Goal: Task Accomplishment & Management: Use online tool/utility

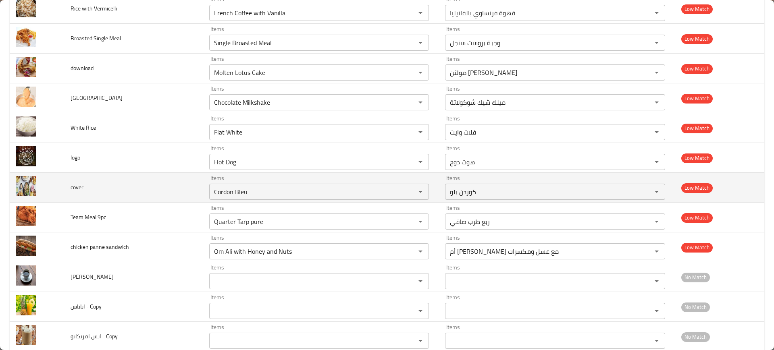
scroll to position [4936, 0]
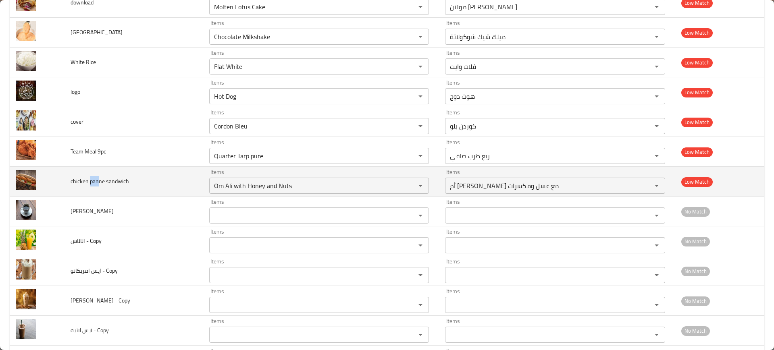
drag, startPoint x: 99, startPoint y: 181, endPoint x: 90, endPoint y: 181, distance: 8.5
click at [90, 181] on span "chicken panne sandwich" at bounding box center [100, 181] width 58 height 10
copy span "pan"
click at [332, 189] on sandwich "Om Ali with Honey and Nuts" at bounding box center [307, 185] width 191 height 11
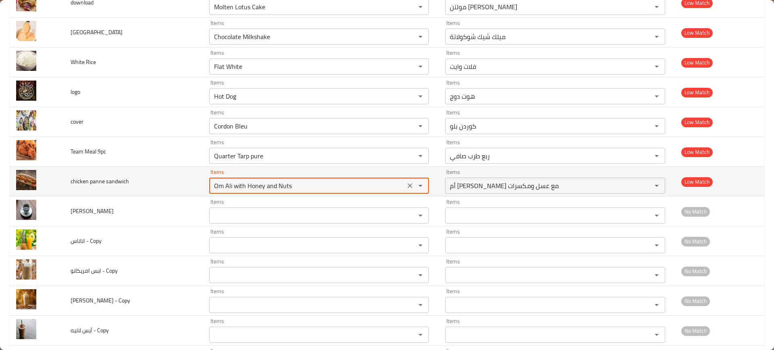
paste sandwich "pan"
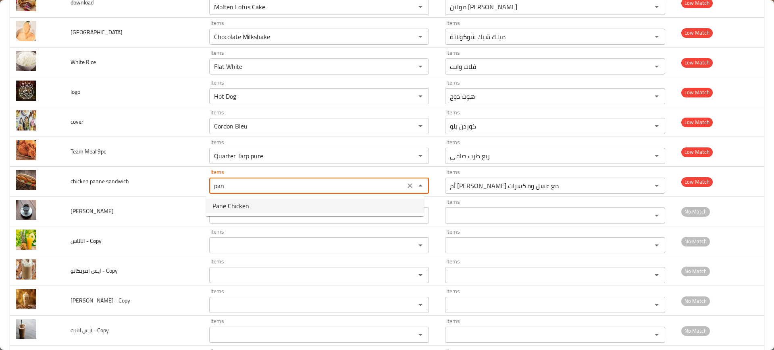
click at [313, 207] on sandwich-option-0 "Pane Chicken" at bounding box center [315, 206] width 218 height 15
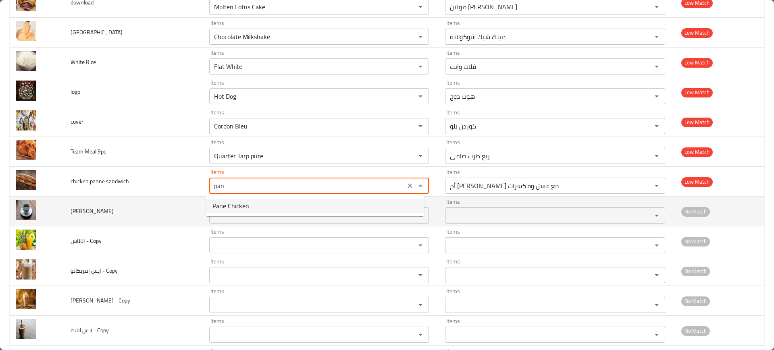
type sandwich "Pane Chicken"
type sandwich-ar "تشيكن بانيه"
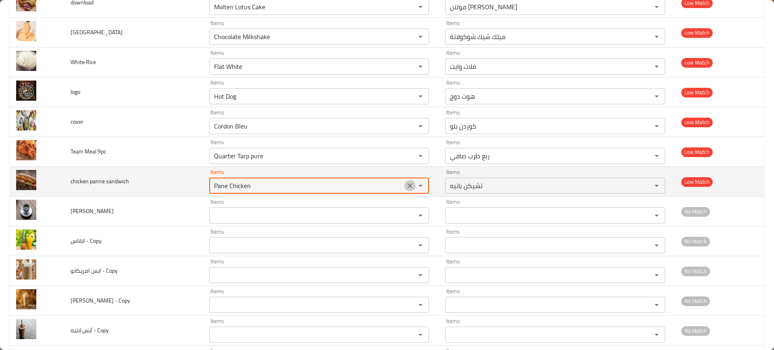
click at [406, 185] on icon "Clear" at bounding box center [410, 186] width 8 height 8
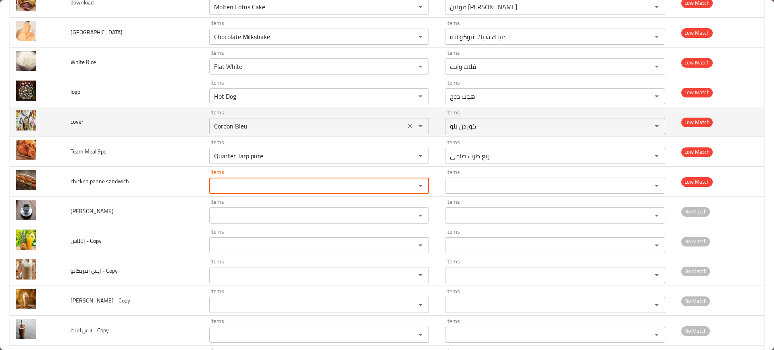
drag, startPoint x: 403, startPoint y: 154, endPoint x: 406, endPoint y: 126, distance: 28.0
click at [406, 154] on icon "Clear" at bounding box center [410, 156] width 8 height 8
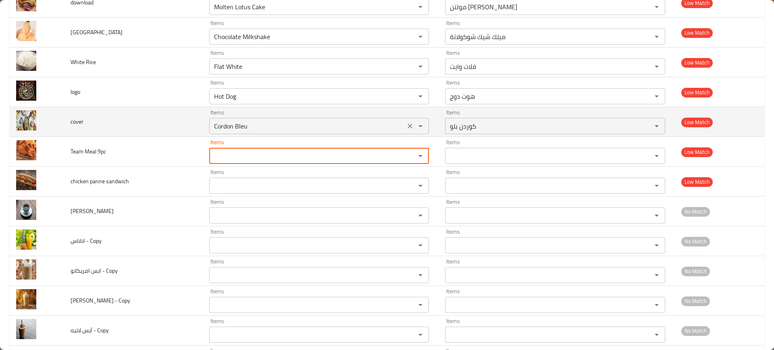
click at [406, 122] on icon "Clear" at bounding box center [410, 126] width 8 height 8
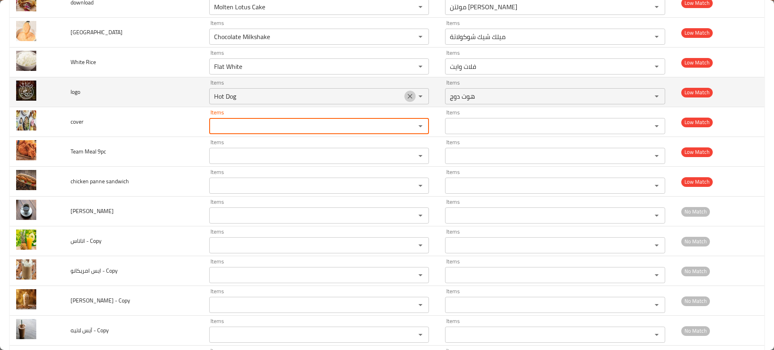
click at [407, 96] on icon "Clear" at bounding box center [410, 96] width 8 height 8
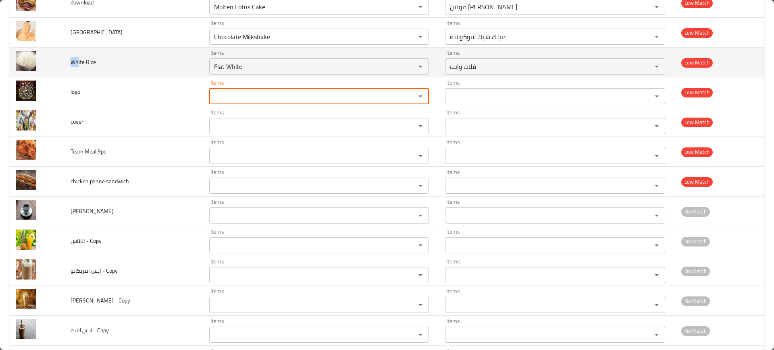
drag, startPoint x: 79, startPoint y: 58, endPoint x: 58, endPoint y: 60, distance: 21.1
click at [58, 60] on tr "White Rice Items Flat White Items Items فلات وايت Items Low Match" at bounding box center [387, 63] width 754 height 30
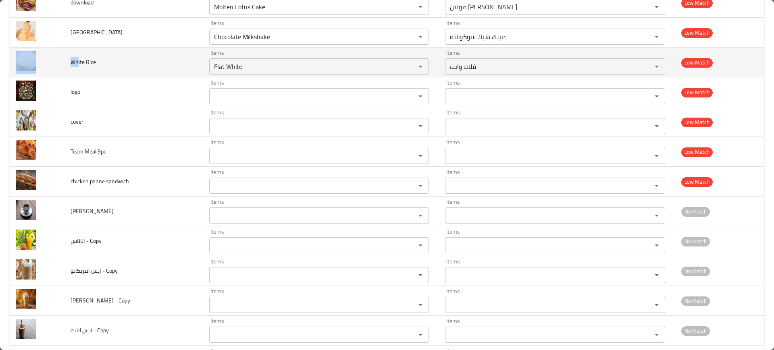
copy tr "Wh"
click at [253, 66] on Rice "Flat White" at bounding box center [307, 66] width 191 height 11
paste Rice "Wh"
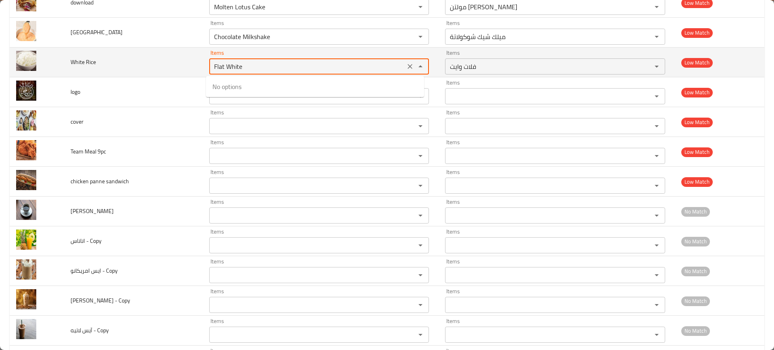
click at [119, 64] on td "White Rice" at bounding box center [133, 63] width 139 height 30
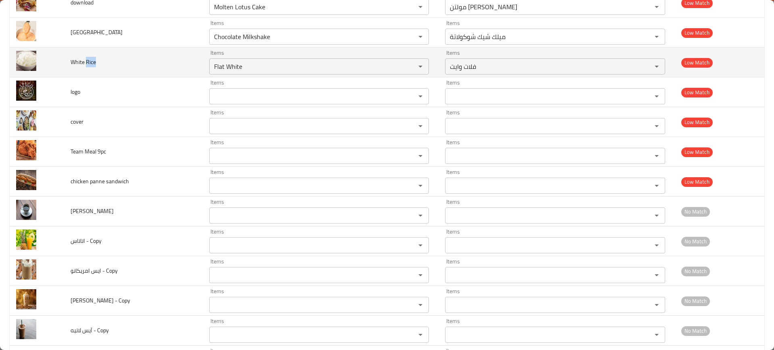
click at [86, 62] on td "White Rice" at bounding box center [133, 63] width 139 height 30
copy span "Rice"
click at [241, 64] on Rice "Flat White" at bounding box center [307, 66] width 191 height 11
paste Rice "Ric"
type Rice "Rice"
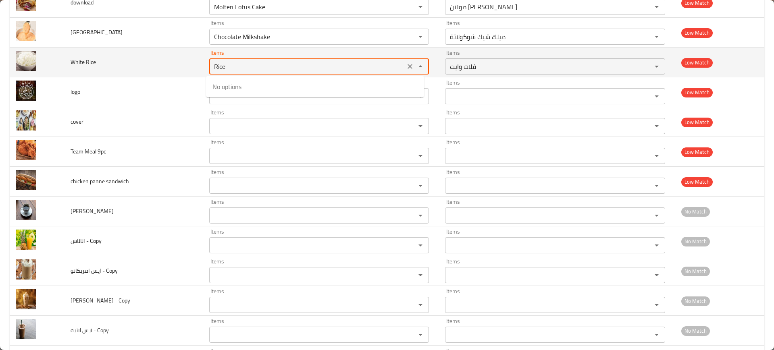
click at [404, 65] on button "Clear" at bounding box center [409, 66] width 11 height 11
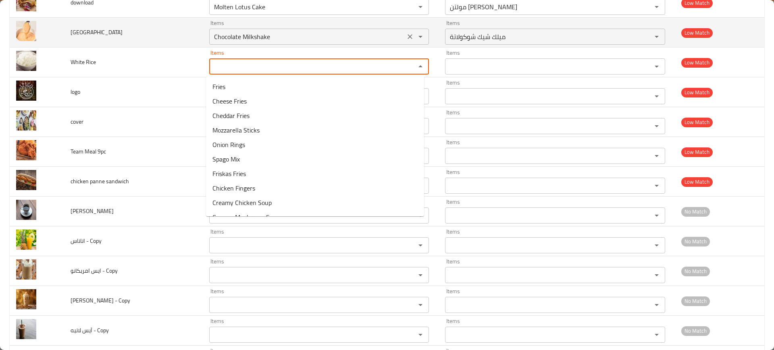
click at [407, 35] on icon "Clear" at bounding box center [409, 36] width 5 height 5
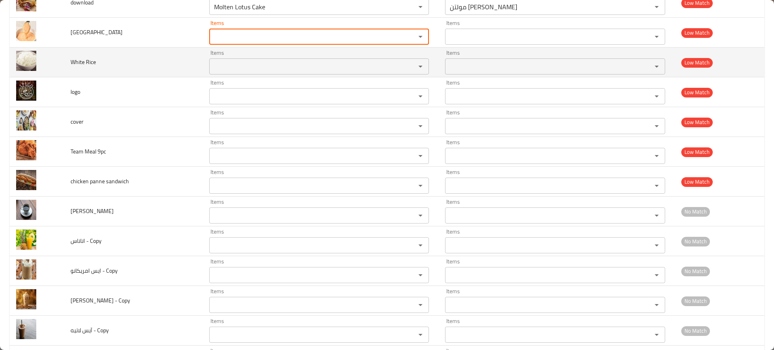
scroll to position [4885, 0]
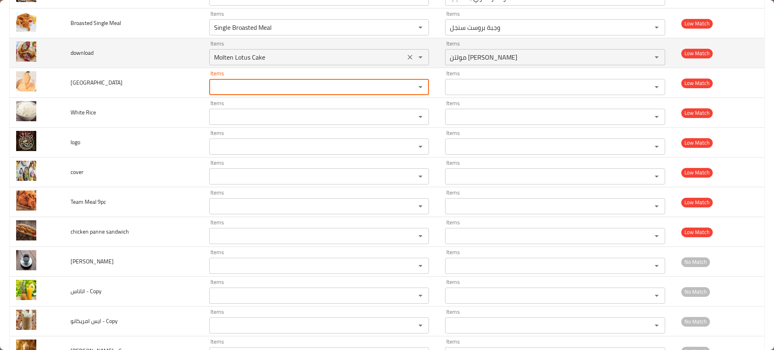
click at [406, 56] on icon "Clear" at bounding box center [410, 57] width 8 height 8
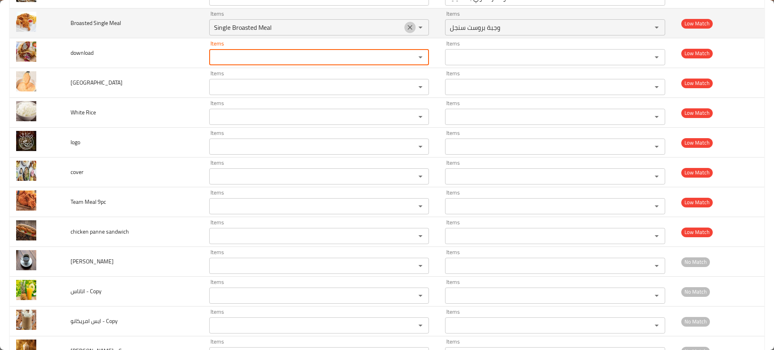
click at [407, 28] on icon "Clear" at bounding box center [409, 27] width 5 height 5
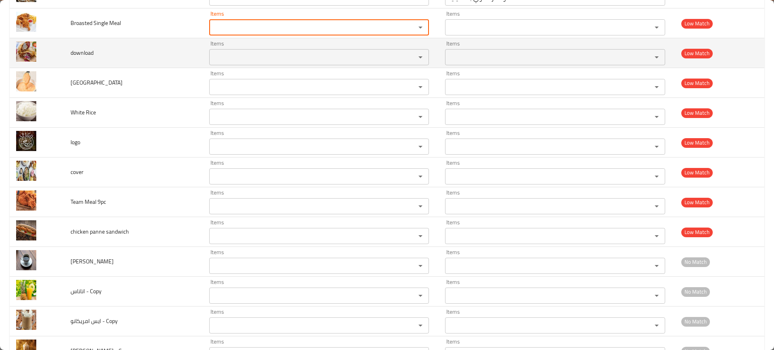
scroll to position [4785, 0]
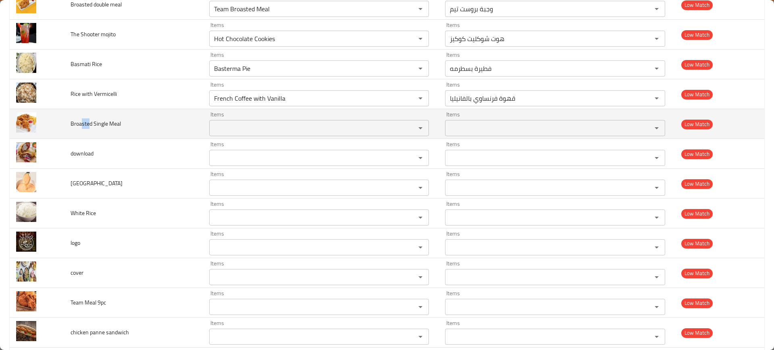
drag, startPoint x: 89, startPoint y: 127, endPoint x: 78, endPoint y: 128, distance: 10.9
click at [79, 128] on span "Broasted Single Meal" at bounding box center [96, 123] width 50 height 10
copy span "aste"
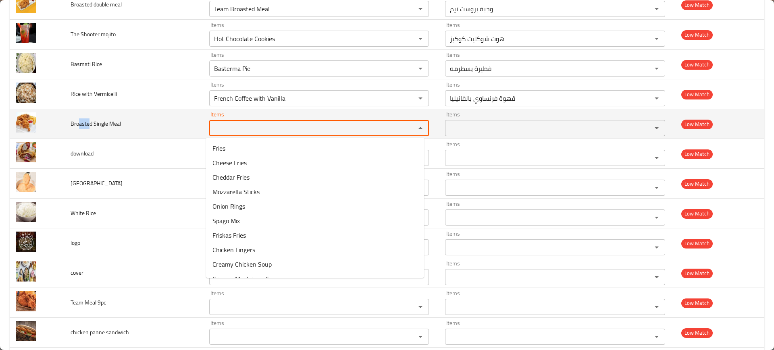
click at [280, 123] on Meal "Items" at bounding box center [307, 127] width 191 height 11
paste Meal "aste"
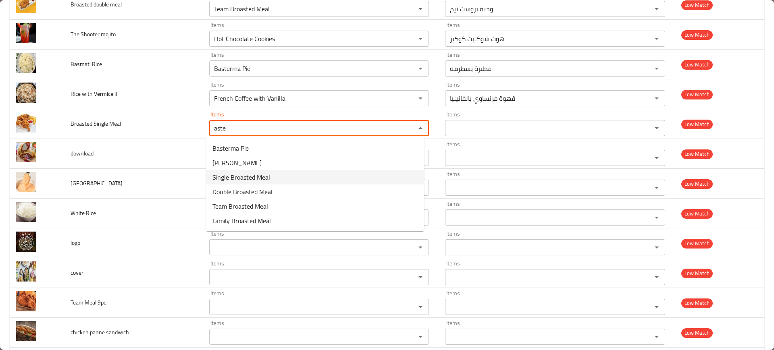
click at [250, 179] on span "Single Broasted Meal" at bounding box center [241, 177] width 58 height 10
type Meal "Single Broasted Meal"
type Meal-ar "وجبة بروست سنجل"
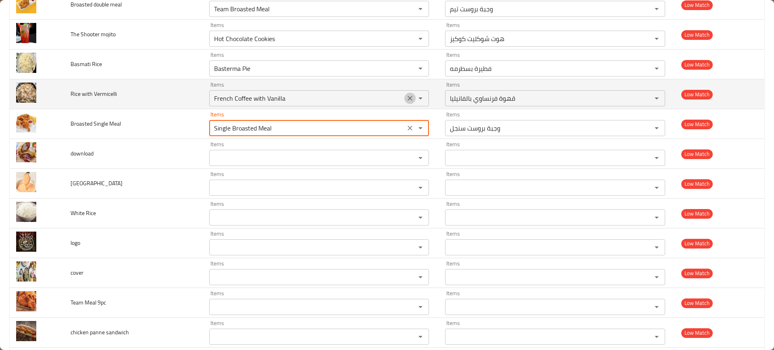
click at [406, 94] on icon "Clear" at bounding box center [410, 98] width 8 height 8
type Meal "Single Broasted Meal"
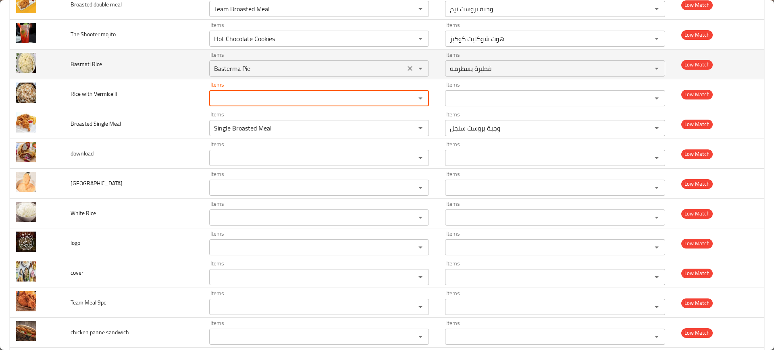
click at [409, 68] on icon "Clear" at bounding box center [410, 68] width 8 height 8
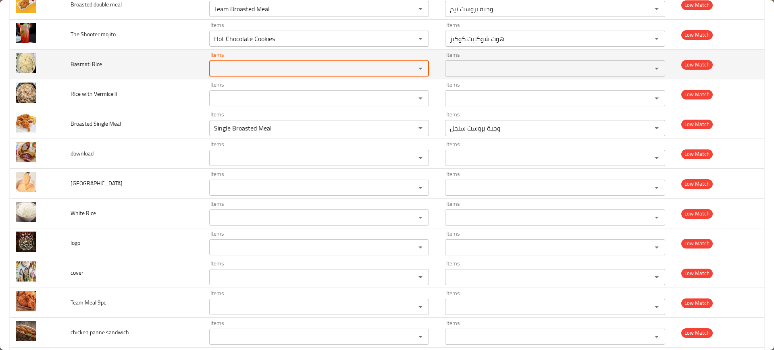
scroll to position [4734, 0]
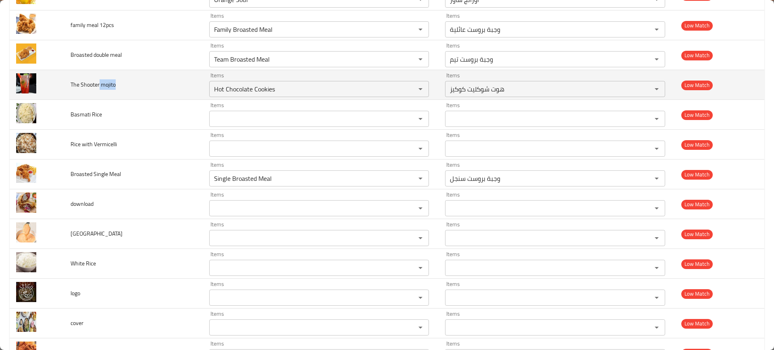
drag, startPoint x: 100, startPoint y: 85, endPoint x: 124, endPoint y: 86, distance: 24.6
click at [124, 86] on td "The Shooter mojito" at bounding box center [133, 85] width 139 height 30
copy span "mojito"
drag, startPoint x: 132, startPoint y: 73, endPoint x: 137, endPoint y: 74, distance: 4.9
click at [133, 73] on td "The Shooter mojito" at bounding box center [133, 85] width 139 height 30
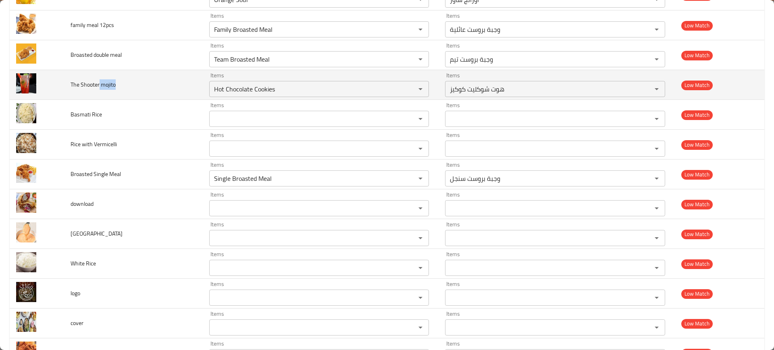
click at [114, 81] on span "The Shooter mojito" at bounding box center [93, 84] width 45 height 10
drag, startPoint x: 118, startPoint y: 87, endPoint x: 99, endPoint y: 86, distance: 19.4
click at [99, 86] on td "The Shooter mojito" at bounding box center [133, 85] width 139 height 30
click at [290, 83] on mojito "Hot Chocolate Cookies" at bounding box center [307, 88] width 191 height 11
paste mojito "mojito"
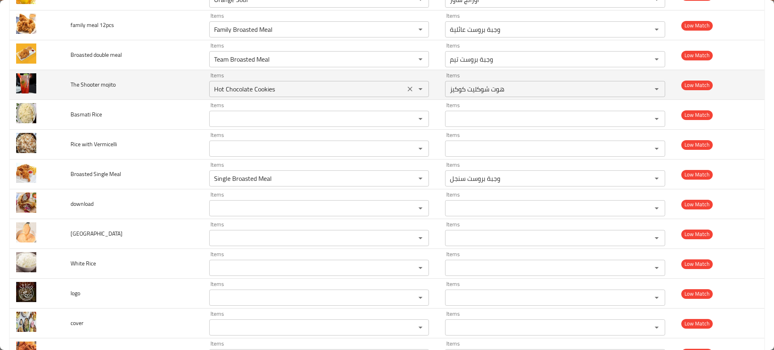
type mojito "mojito"
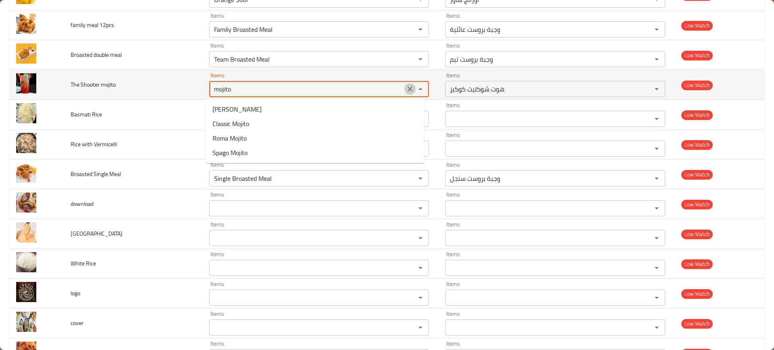
click at [406, 90] on icon "Clear" at bounding box center [410, 89] width 8 height 8
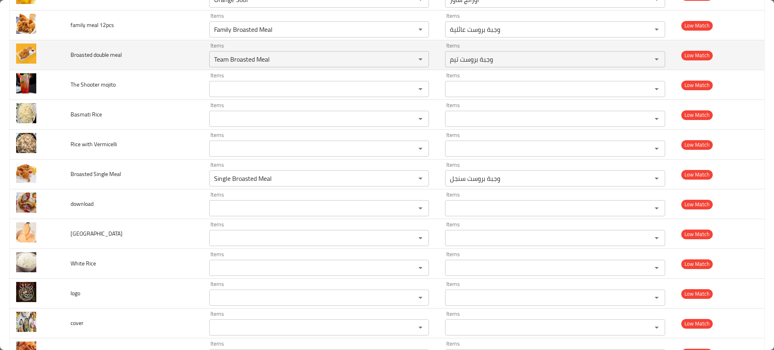
click at [62, 54] on tr "Broasted double meal Items Team Broasted Meal Items Items وجبة بروست تيم Items …" at bounding box center [387, 55] width 754 height 30
copy tr "Broast"
click at [323, 51] on div "Team Broasted Meal Items" at bounding box center [319, 59] width 220 height 16
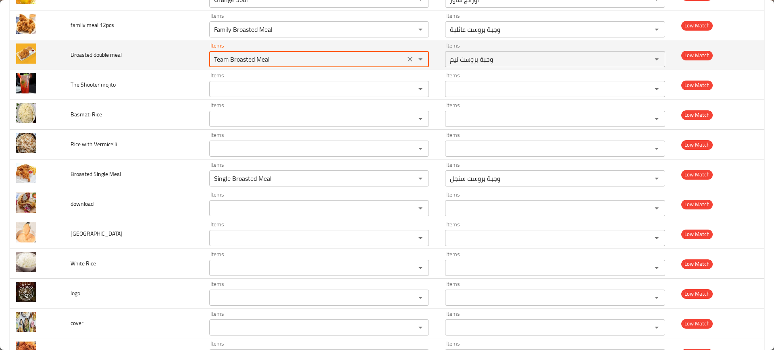
paste meal "Broast"
drag, startPoint x: 249, startPoint y: 64, endPoint x: 223, endPoint y: 63, distance: 25.4
click at [223, 63] on meal "Broast" at bounding box center [307, 59] width 191 height 11
click at [242, 60] on meal "Broast" at bounding box center [307, 59] width 191 height 11
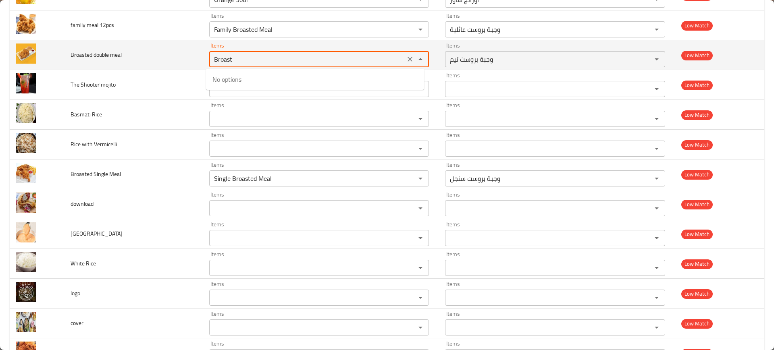
click at [242, 60] on meal "Broast" at bounding box center [307, 59] width 191 height 11
paste meal "enhanced table"
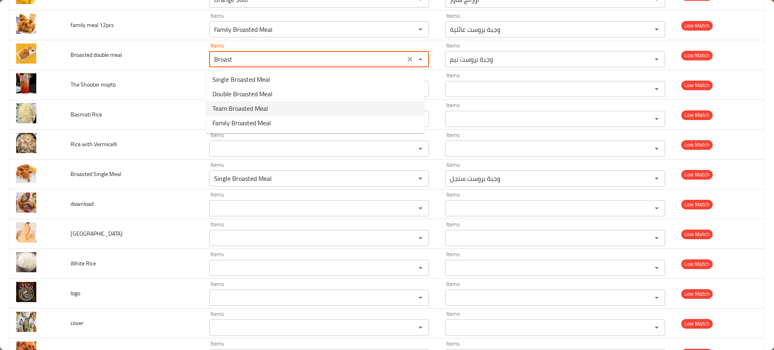
click at [245, 104] on span "Team Broasted Meal" at bounding box center [240, 109] width 56 height 10
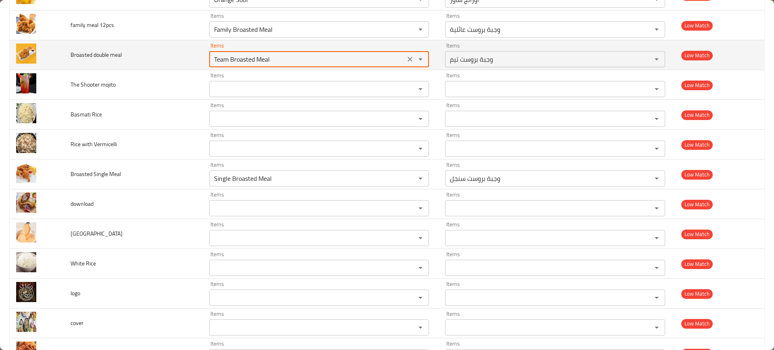
click at [239, 62] on meal "Team Broasted Meal" at bounding box center [307, 59] width 191 height 11
paste meal "Broast"
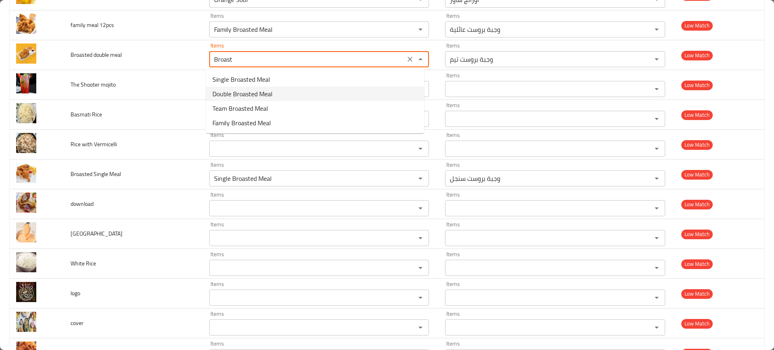
click at [242, 94] on span "Double Broasted Meal" at bounding box center [242, 94] width 60 height 10
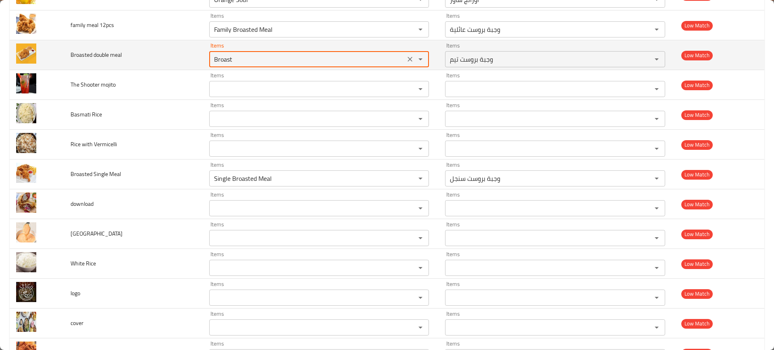
type meal "Double Broasted Meal"
type meal-ar "وجبة بروست دابل"
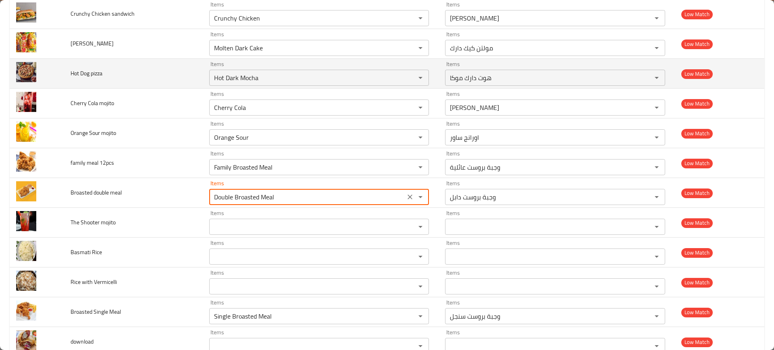
scroll to position [4583, 0]
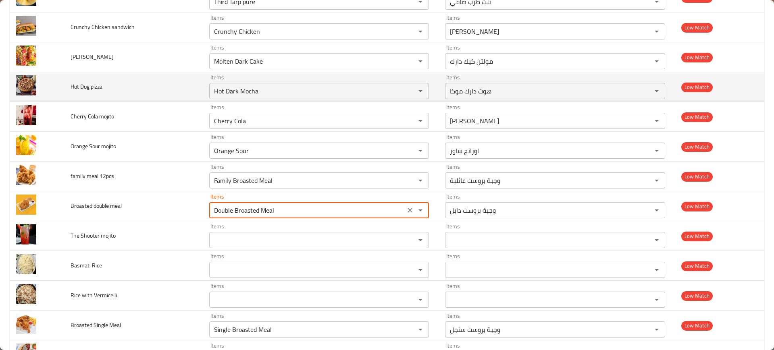
type meal "Double Broasted Meal"
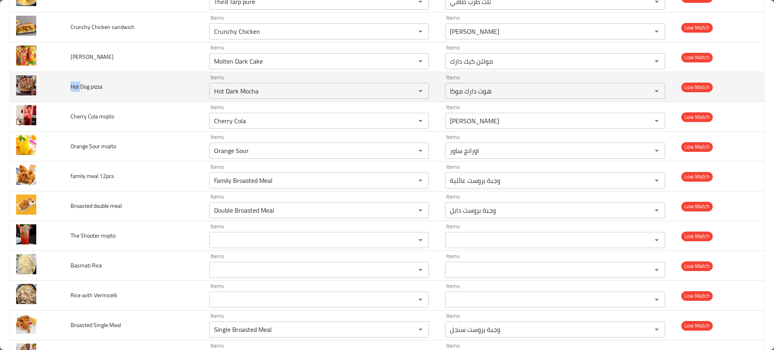
drag, startPoint x: 80, startPoint y: 85, endPoint x: 65, endPoint y: 85, distance: 14.5
click at [65, 85] on td "Hot Dog pizza" at bounding box center [133, 87] width 139 height 30
copy span "Hot"
click at [239, 87] on pizza "Hot Dark Mocha" at bounding box center [307, 90] width 191 height 11
paste pizza "enhanced table"
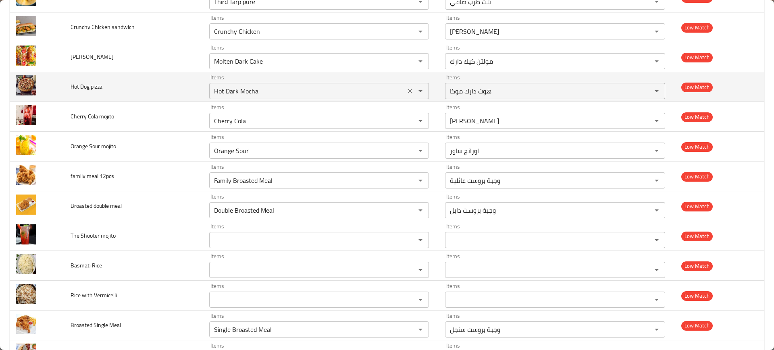
type pizza "Hot"
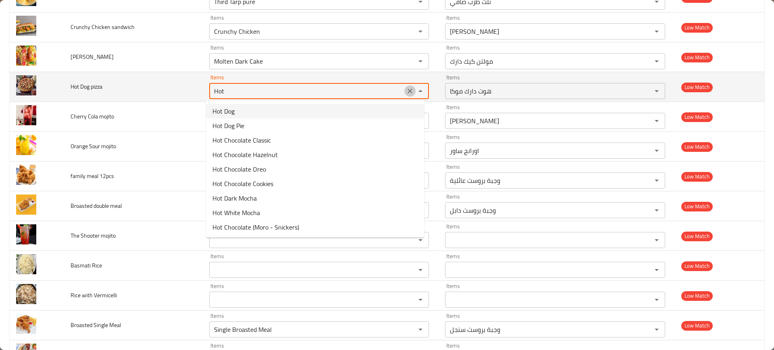
click at [406, 88] on icon "Clear" at bounding box center [410, 91] width 8 height 8
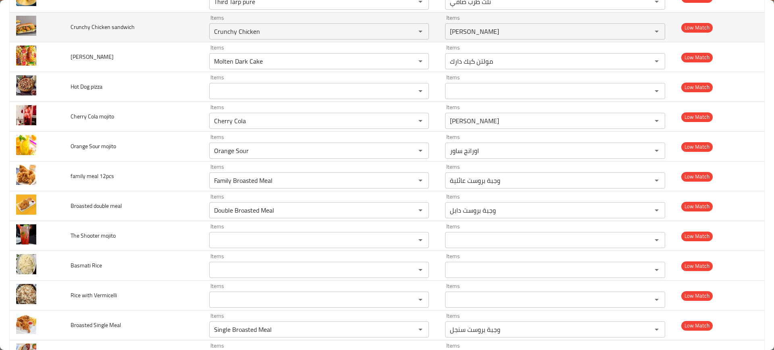
click at [135, 37] on td "Crunchy Chicken sandwich" at bounding box center [133, 27] width 139 height 30
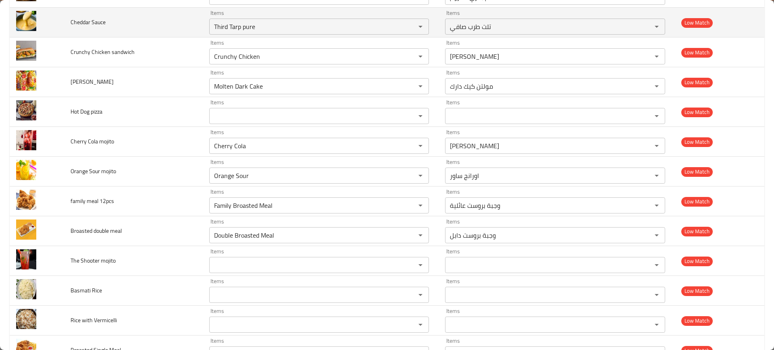
scroll to position [4533, 0]
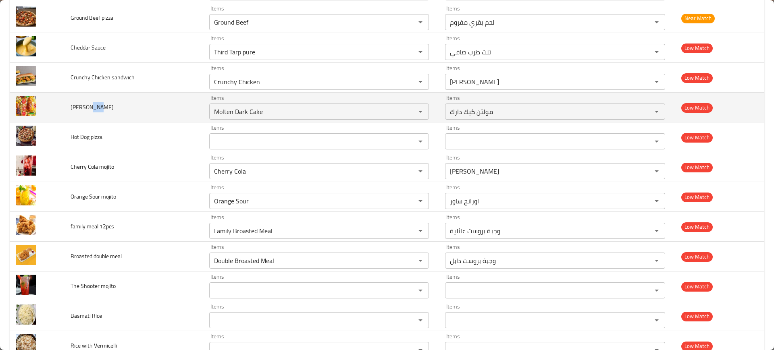
drag, startPoint x: 88, startPoint y: 107, endPoint x: 110, endPoint y: 107, distance: 22.2
click at [110, 107] on td "[PERSON_NAME]" at bounding box center [133, 108] width 139 height 30
copy span "ice"
click at [301, 106] on Rice "Molten Dark Cake" at bounding box center [307, 111] width 191 height 11
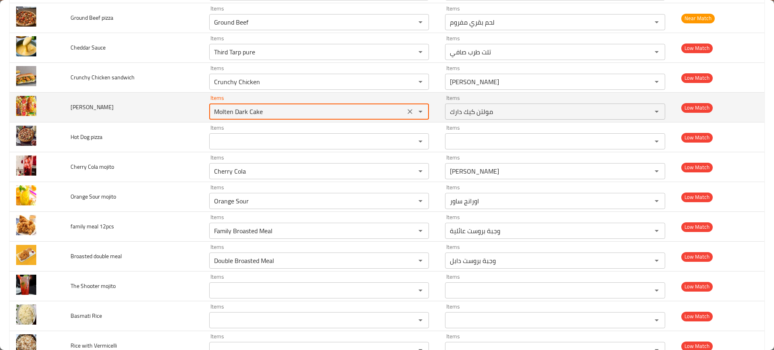
click at [406, 109] on icon "Clear" at bounding box center [410, 112] width 8 height 8
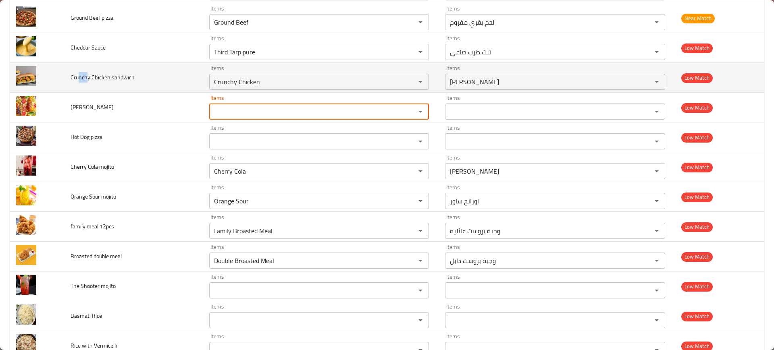
copy span "nch"
drag, startPoint x: 87, startPoint y: 78, endPoint x: 95, endPoint y: 78, distance: 7.7
click at [74, 78] on span "Crunchy Chicken sandwich" at bounding box center [103, 77] width 64 height 10
click at [301, 75] on div "Crunchy Chicken Items" at bounding box center [319, 82] width 220 height 16
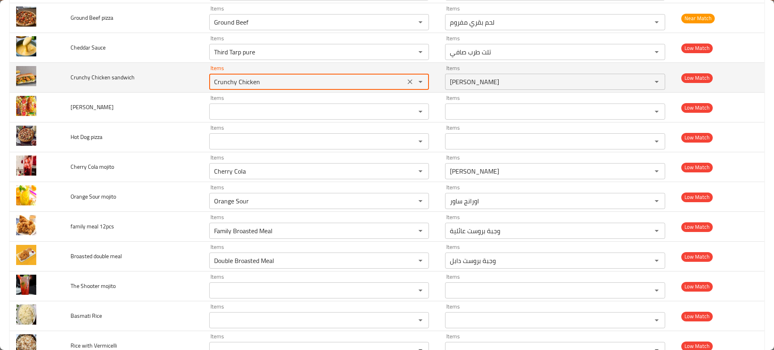
paste sandwich "unch"
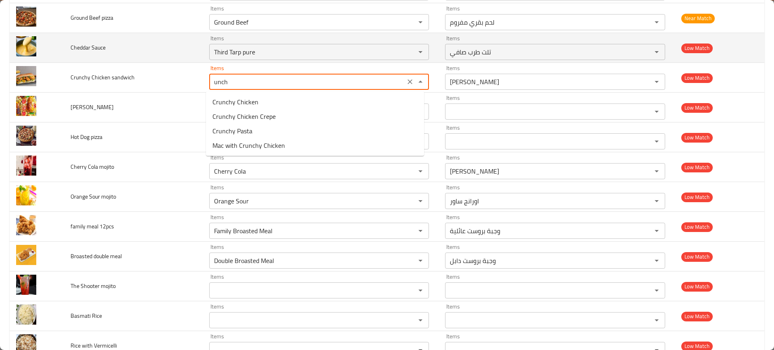
type sandwich "Crunchy Chicken"
click at [84, 50] on span "Cheddar Sauce" at bounding box center [88, 47] width 35 height 10
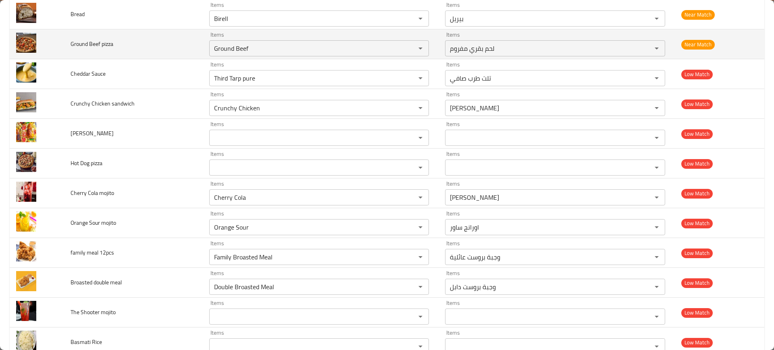
scroll to position [4482, 0]
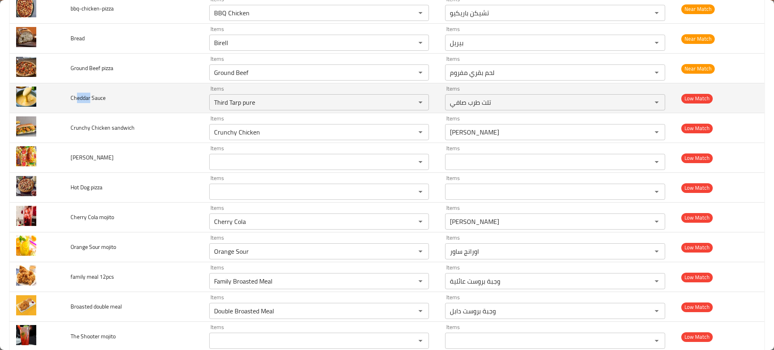
drag, startPoint x: 88, startPoint y: 101, endPoint x: 75, endPoint y: 100, distance: 13.3
click at [75, 100] on span "Cheddar Sauce" at bounding box center [88, 98] width 35 height 10
copy span "heddar"
drag, startPoint x: 93, startPoint y: 94, endPoint x: 98, endPoint y: 94, distance: 4.5
click at [95, 94] on span "Cheddar Sauce" at bounding box center [88, 98] width 35 height 10
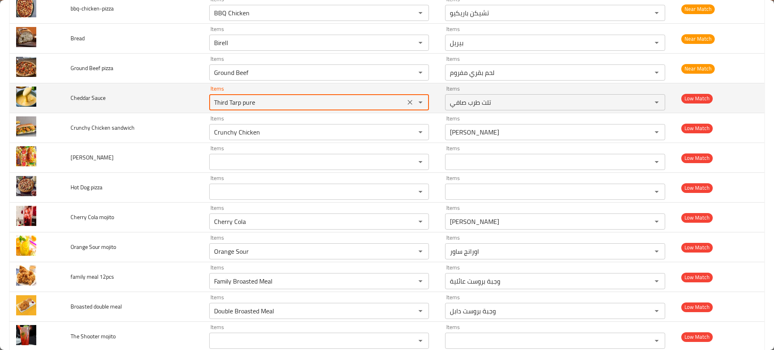
click at [297, 99] on Sauce "Third Tarp pure" at bounding box center [307, 102] width 191 height 11
type Sauce "sau"
click at [409, 100] on icon "Clear" at bounding box center [410, 102] width 8 height 8
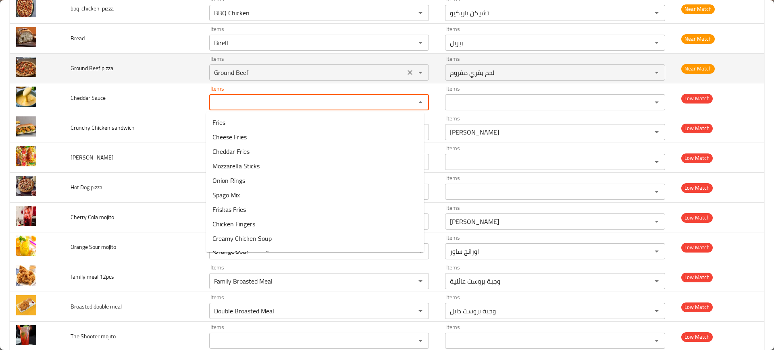
click at [406, 75] on icon "Clear" at bounding box center [410, 72] width 8 height 8
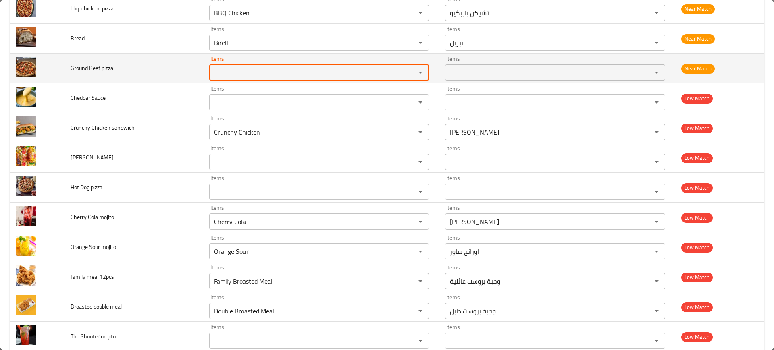
scroll to position [4432, 0]
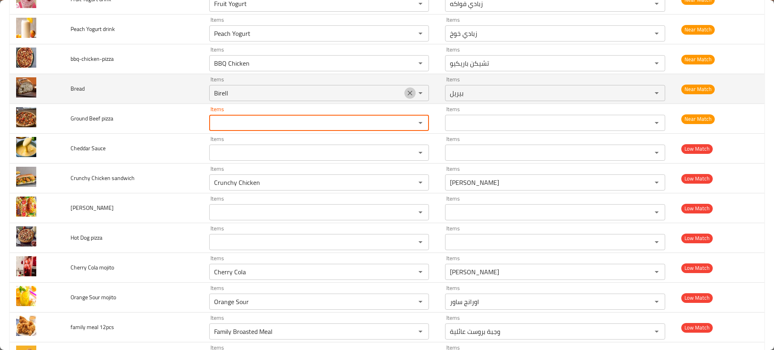
click at [408, 91] on icon "Clear" at bounding box center [410, 93] width 8 height 8
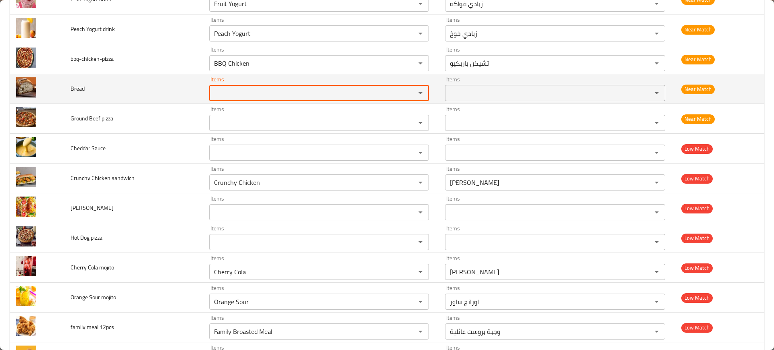
scroll to position [4382, 0]
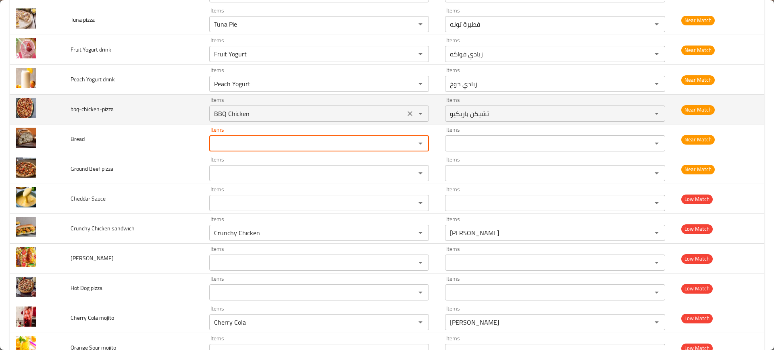
click at [408, 112] on icon "Clear" at bounding box center [410, 114] width 8 height 8
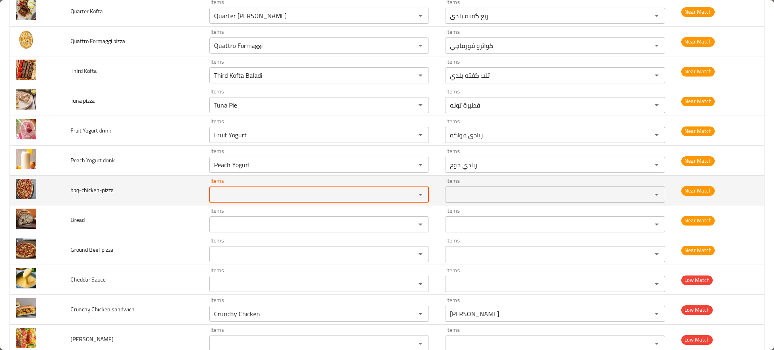
scroll to position [4281, 0]
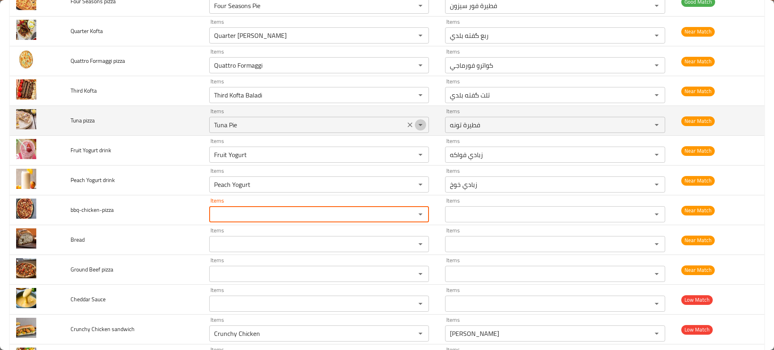
click at [415, 126] on button "Open" at bounding box center [420, 124] width 11 height 11
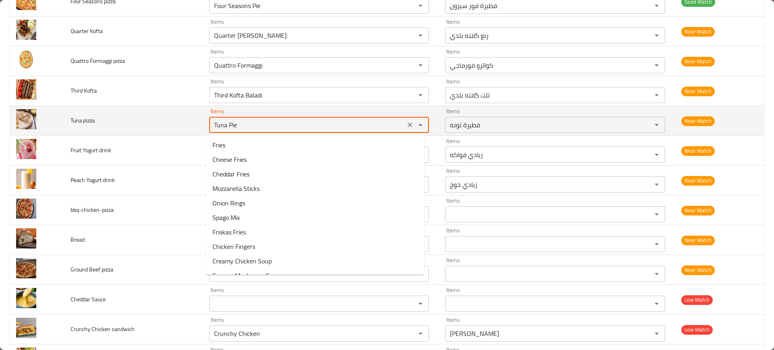
click at [407, 125] on icon "Clear" at bounding box center [410, 125] width 8 height 8
click at [185, 125] on td "Tuna pizza" at bounding box center [133, 121] width 139 height 30
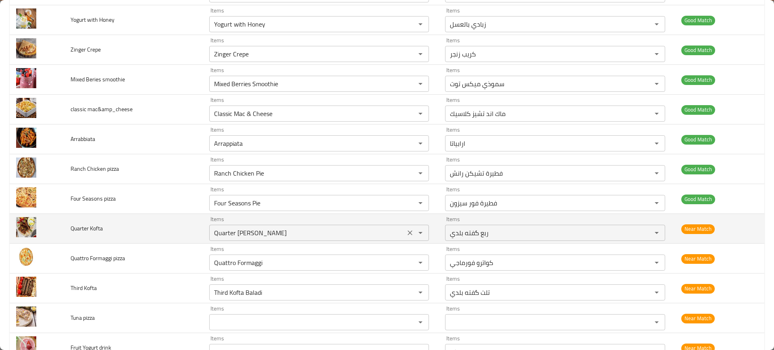
scroll to position [4080, 0]
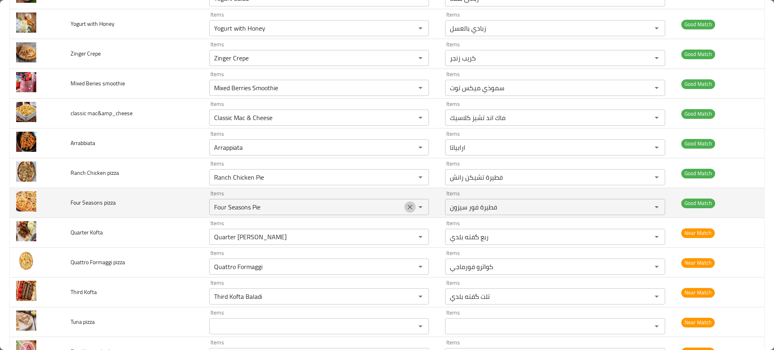
click at [406, 205] on icon "Clear" at bounding box center [410, 207] width 8 height 8
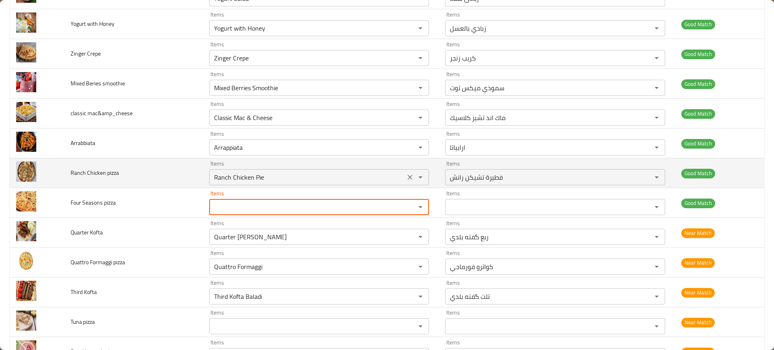
click at [412, 172] on div "enhanced table" at bounding box center [414, 177] width 21 height 11
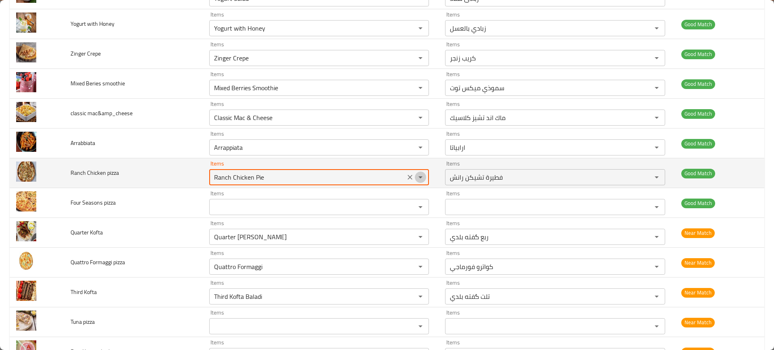
click at [415, 172] on button "Open" at bounding box center [420, 177] width 11 height 11
click at [407, 174] on icon "Clear" at bounding box center [410, 177] width 8 height 8
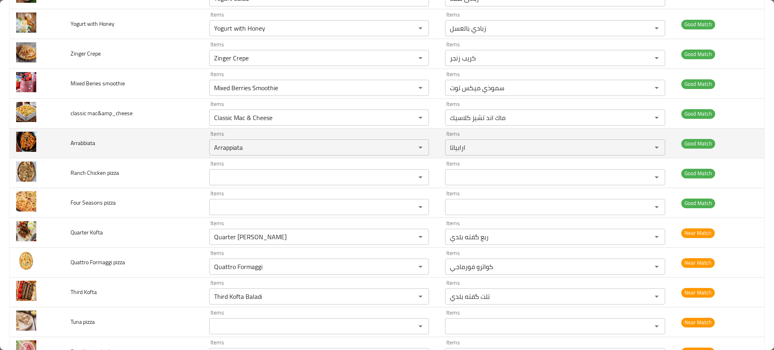
click at [137, 152] on td "Arrabbiata" at bounding box center [133, 144] width 139 height 30
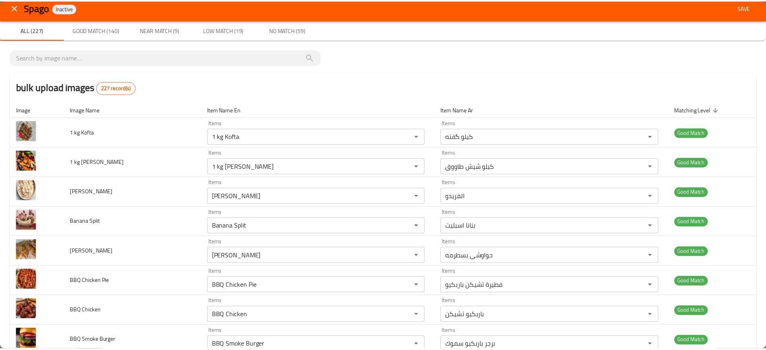
scroll to position [0, 0]
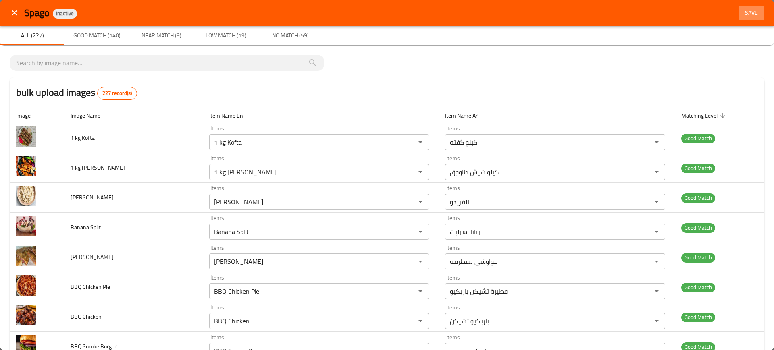
click at [746, 14] on span "Save" at bounding box center [750, 13] width 19 height 10
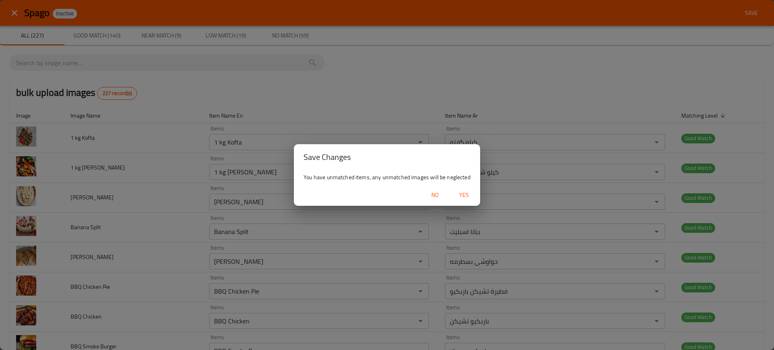
click at [459, 191] on span "Yes" at bounding box center [463, 195] width 19 height 10
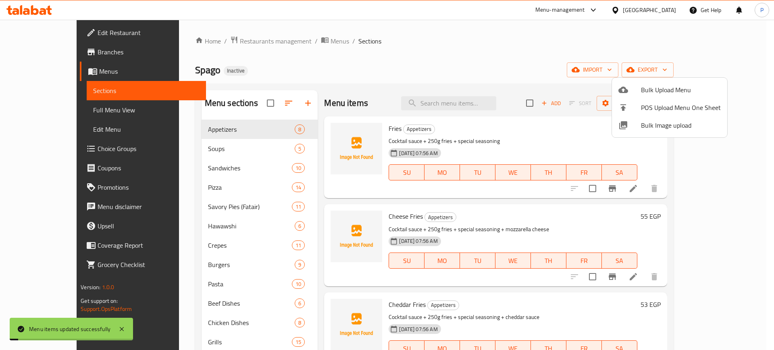
click at [237, 174] on div at bounding box center [387, 175] width 774 height 350
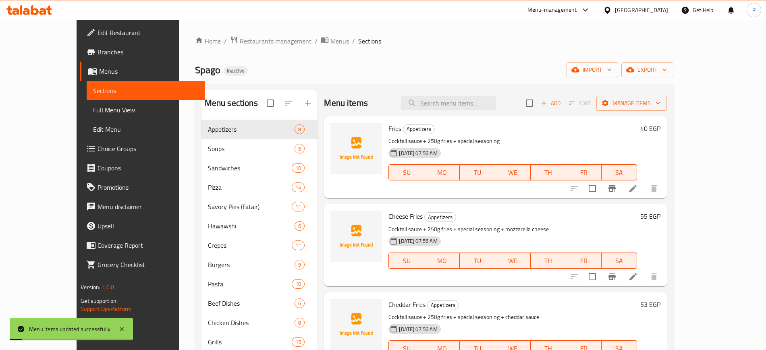
click at [235, 140] on div "Soups 5" at bounding box center [259, 148] width 116 height 19
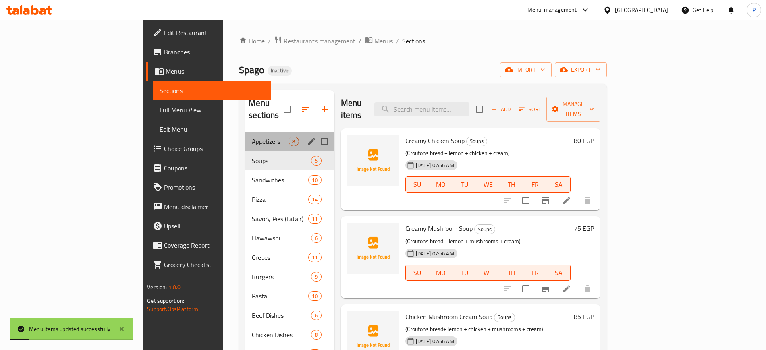
click at [252, 137] on span "Appetizers" at bounding box center [270, 142] width 37 height 10
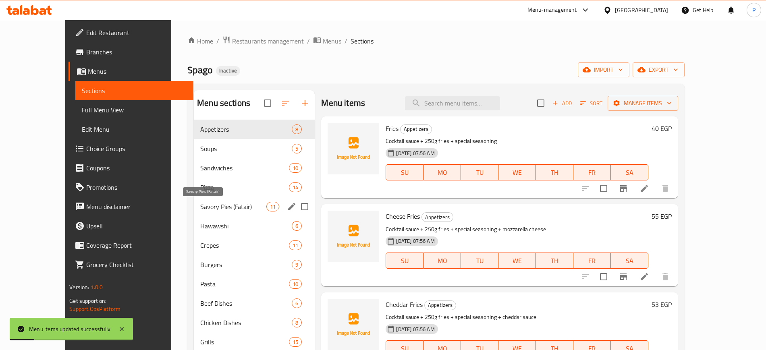
click at [241, 212] on div "Savory Pies (Fatair) 11" at bounding box center [254, 206] width 121 height 19
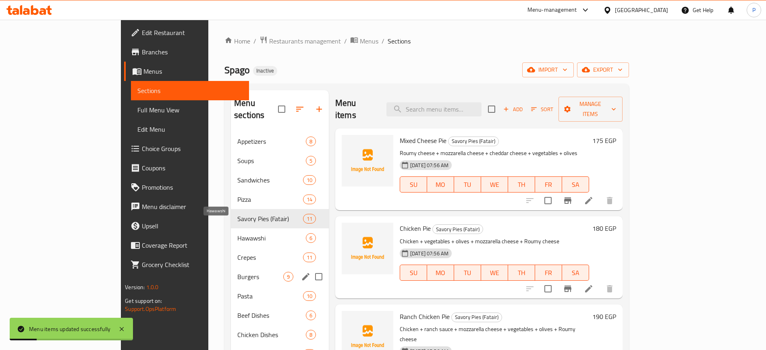
click at [237, 270] on div "Burgers 9" at bounding box center [280, 276] width 98 height 19
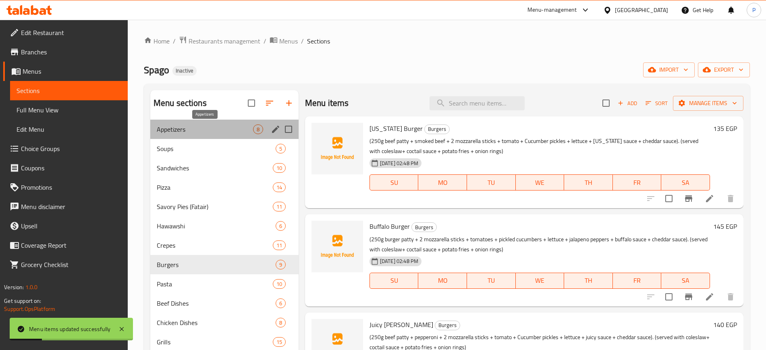
click at [249, 127] on span "Appetizers" at bounding box center [205, 130] width 96 height 10
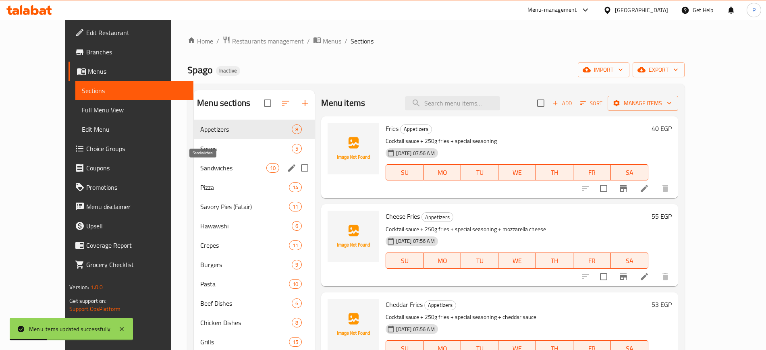
click at [226, 172] on span "Sandwiches" at bounding box center [233, 168] width 66 height 10
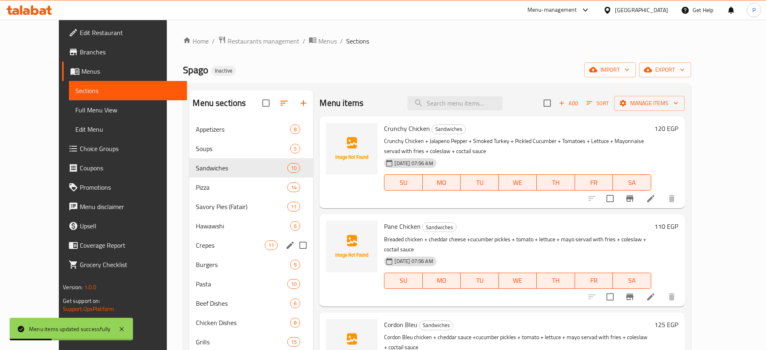
drag, startPoint x: 223, startPoint y: 239, endPoint x: 221, endPoint y: 153, distance: 86.3
click at [223, 240] on div "Crepes 11" at bounding box center [251, 245] width 124 height 19
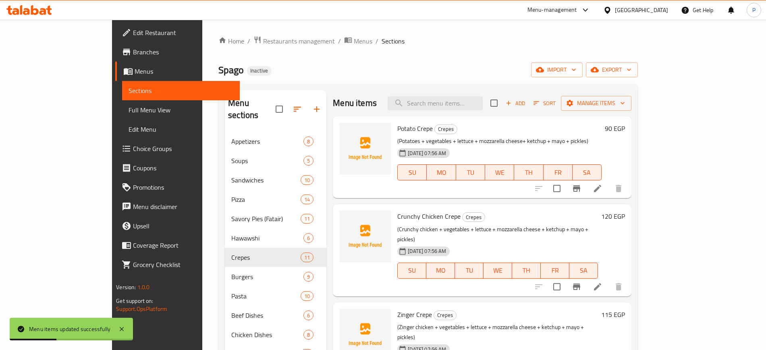
click at [231, 106] on div "Menu sections" at bounding box center [276, 109] width 102 height 38
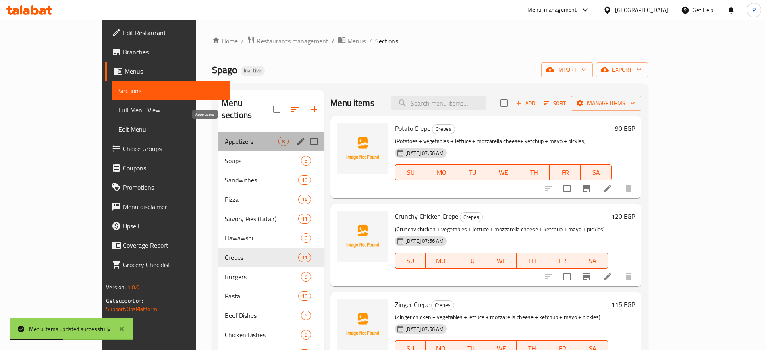
click at [229, 137] on span "Appetizers" at bounding box center [252, 142] width 54 height 10
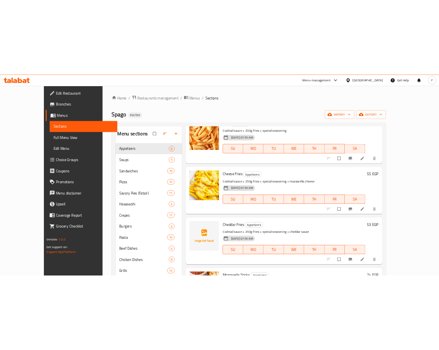
scroll to position [44, 0]
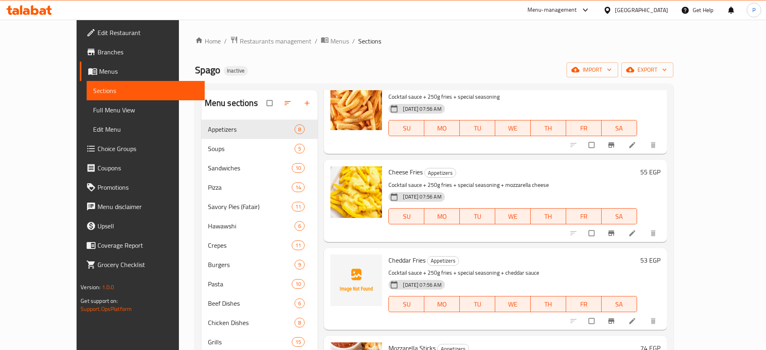
click at [388, 257] on span "Cheddar Fries" at bounding box center [406, 260] width 37 height 12
click at [396, 256] on span "Cheddar Fries" at bounding box center [406, 260] width 37 height 12
copy h6 "Fries"
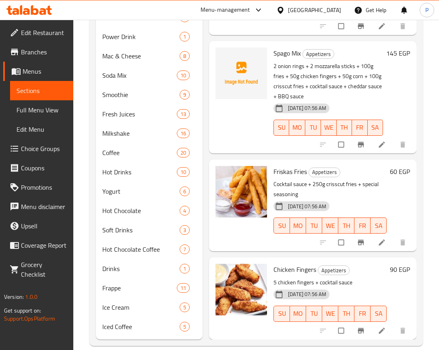
scroll to position [403, 0]
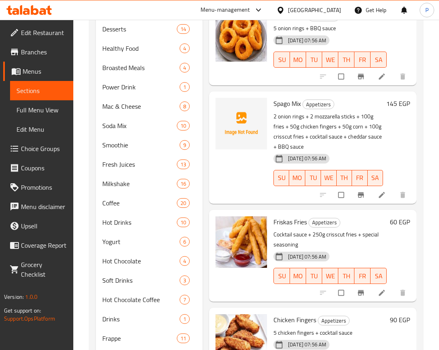
click at [284, 98] on span "Spago Mix" at bounding box center [287, 104] width 27 height 12
copy span "Spago"
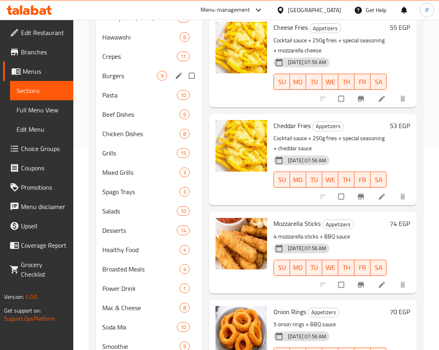
scroll to position [0, 0]
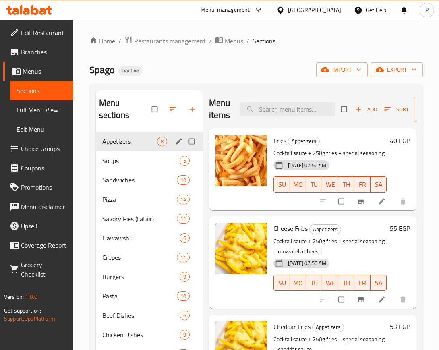
click at [144, 156] on span "Soups" at bounding box center [140, 161] width 77 height 10
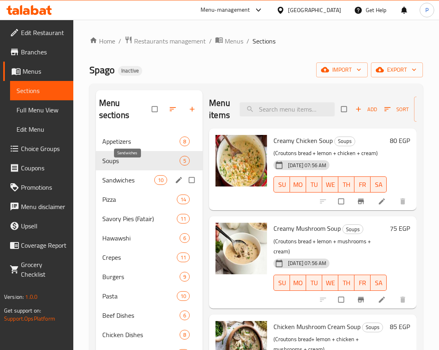
click at [139, 175] on span "Sandwiches" at bounding box center [128, 180] width 52 height 10
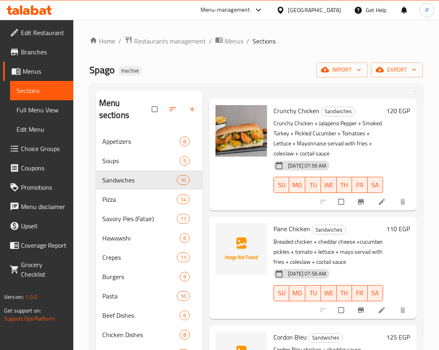
scroll to position [50, 0]
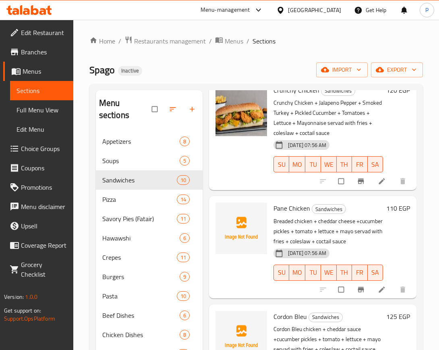
click at [281, 209] on span "Pane Chicken" at bounding box center [292, 208] width 37 height 12
copy span "Pane"
click at [283, 323] on span "Cordon Bleu" at bounding box center [290, 317] width 33 height 12
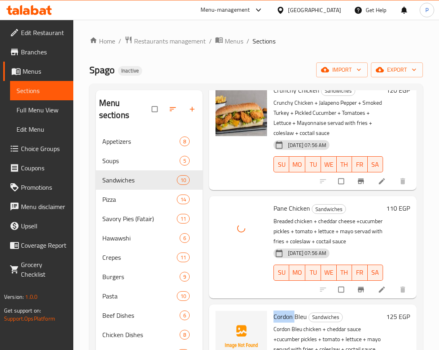
click at [283, 323] on span "Cordon Bleu" at bounding box center [290, 317] width 33 height 12
copy span "Cordon"
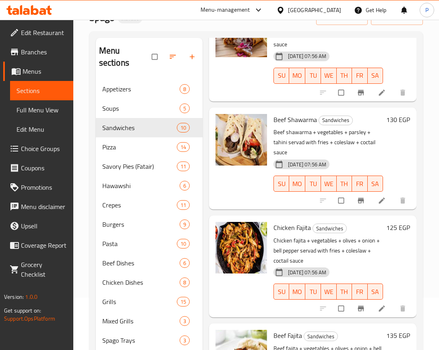
scroll to position [101, 0]
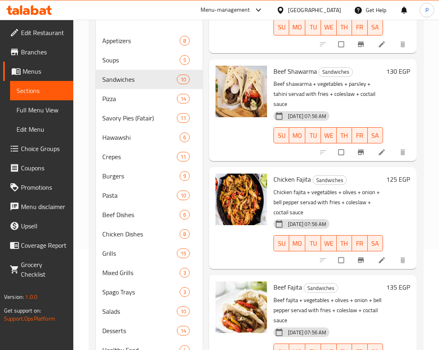
click at [300, 173] on span "Chicken Fajita" at bounding box center [292, 179] width 37 height 12
copy h6 "Fajita"
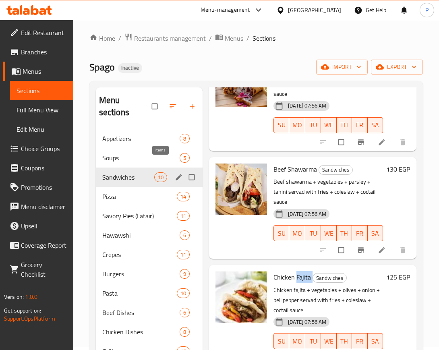
scroll to position [0, 0]
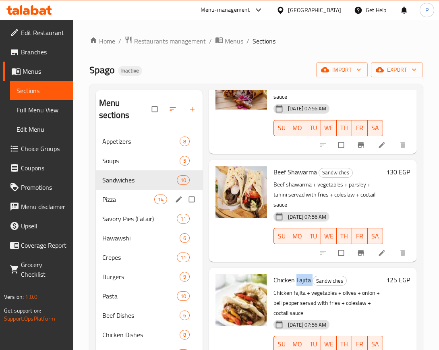
click at [167, 192] on div "Pizza 14" at bounding box center [149, 199] width 107 height 19
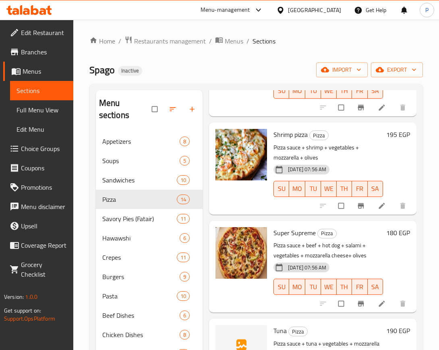
scroll to position [252, 0]
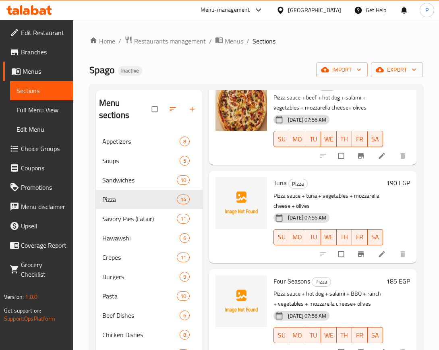
click at [281, 183] on span "Tuna" at bounding box center [280, 183] width 13 height 12
copy h6 "Tuna"
click at [274, 280] on span "Four Seasons" at bounding box center [292, 281] width 37 height 12
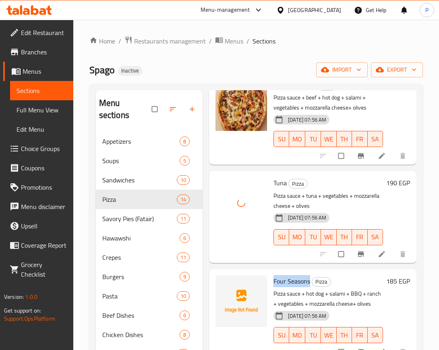
drag, startPoint x: 274, startPoint y: 280, endPoint x: 297, endPoint y: 282, distance: 23.1
click at [297, 282] on span "Four Seasons" at bounding box center [292, 281] width 37 height 12
copy span "Four Seasons"
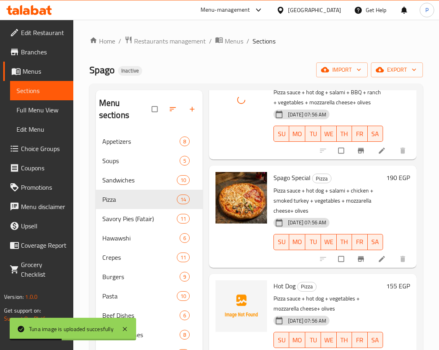
scroll to position [554, 0]
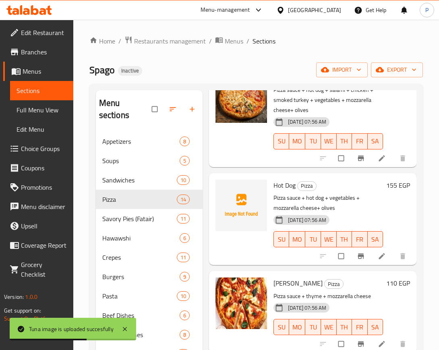
click at [283, 191] on span "Hot Dog" at bounding box center [285, 185] width 22 height 12
copy h6 "Hot Dog"
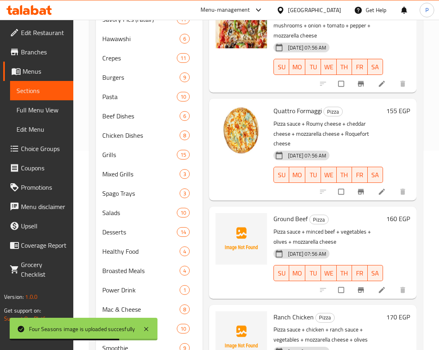
scroll to position [201, 0]
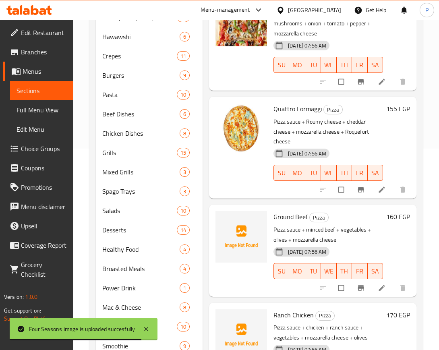
click at [286, 211] on span "Ground Beef" at bounding box center [291, 217] width 34 height 12
copy h6 "Ground Beef"
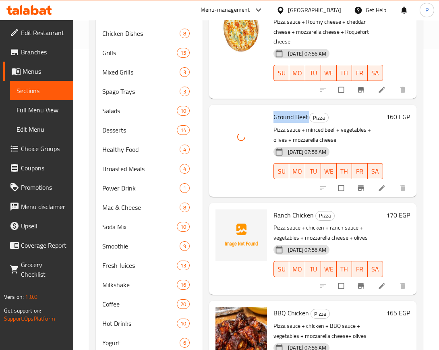
scroll to position [302, 0]
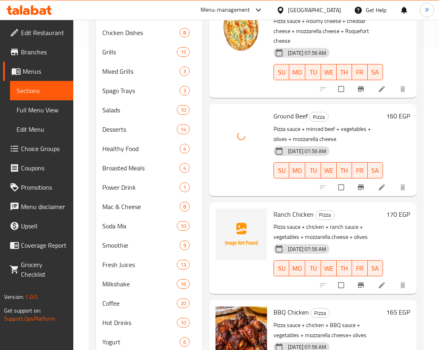
click at [287, 208] on span "Ranch Chicken" at bounding box center [294, 214] width 40 height 12
copy h6 "Ranch Chicken"
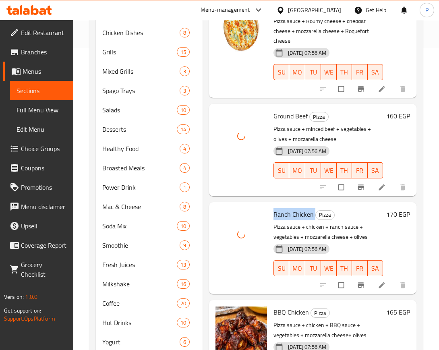
scroll to position [403, 0]
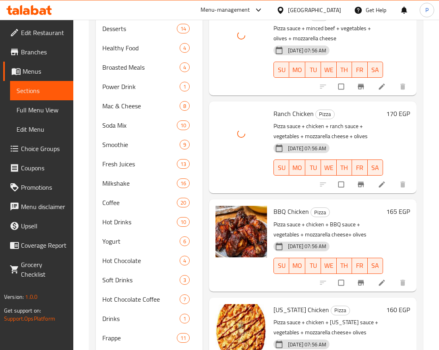
click at [279, 205] on span "BBQ Chicken" at bounding box center [291, 211] width 35 height 12
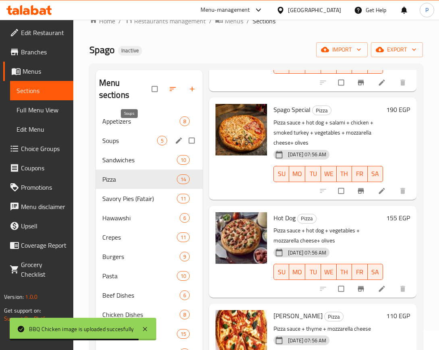
scroll to position [0, 0]
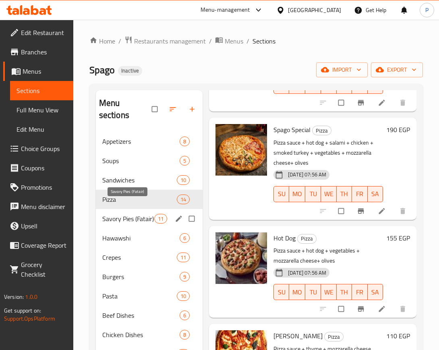
click at [137, 214] on span "Savory Pies (Fatair)" at bounding box center [128, 219] width 52 height 10
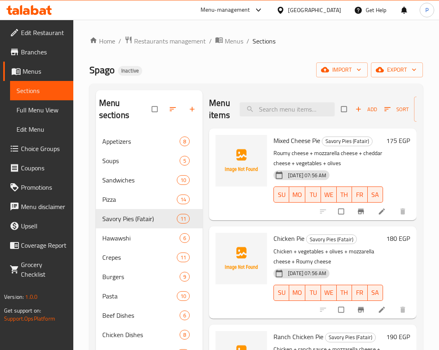
click at [279, 141] on span "Mixed Cheese Pie" at bounding box center [297, 141] width 47 height 12
drag, startPoint x: 279, startPoint y: 141, endPoint x: 313, endPoint y: 139, distance: 33.9
click at [313, 139] on span "Mixed Cheese Pie" at bounding box center [297, 141] width 47 height 12
click at [299, 140] on span "Mixed Cheese Pie" at bounding box center [297, 141] width 47 height 12
drag, startPoint x: 299, startPoint y: 140, endPoint x: 315, endPoint y: 140, distance: 16.5
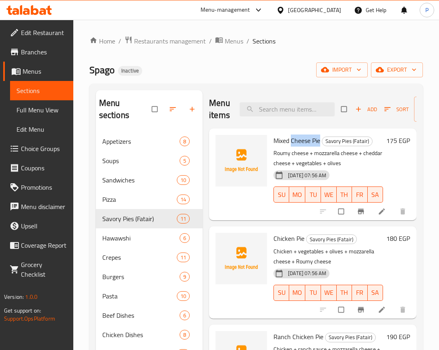
click at [315, 140] on span "Mixed Cheese Pie" at bounding box center [297, 141] width 47 height 12
click at [309, 142] on span "Mixed Cheese Pie" at bounding box center [297, 141] width 47 height 12
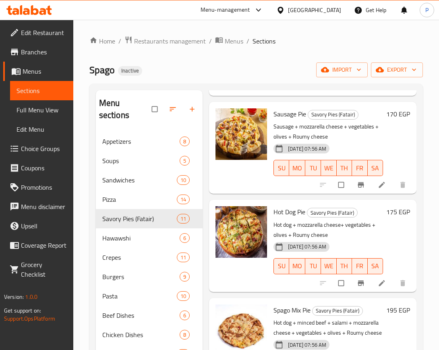
scroll to position [449, 0]
drag, startPoint x: 140, startPoint y: 226, endPoint x: 151, endPoint y: 218, distance: 13.5
click at [140, 233] on span "Hawawshi" at bounding box center [129, 238] width 55 height 10
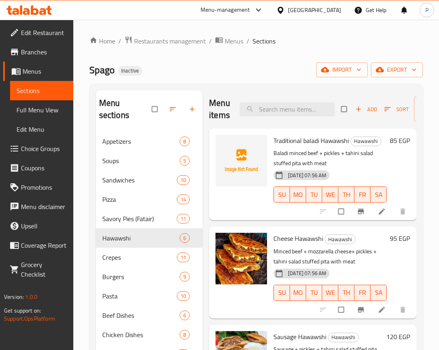
click at [331, 139] on span "Traditional baladi Hawawshi" at bounding box center [311, 141] width 75 height 12
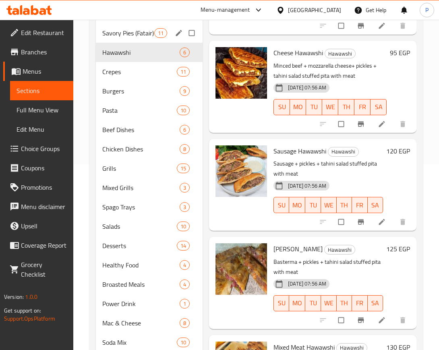
scroll to position [50, 0]
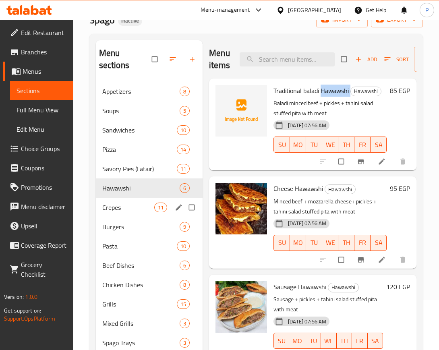
click at [162, 204] on span "11" at bounding box center [161, 208] width 12 height 8
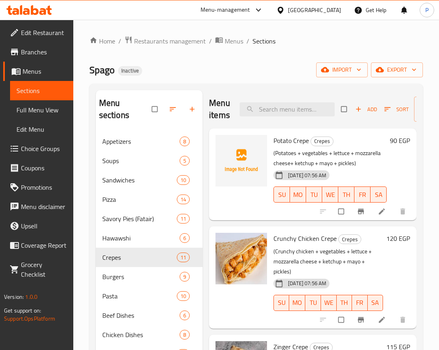
click at [303, 138] on span "Potato Crepe" at bounding box center [291, 141] width 35 height 12
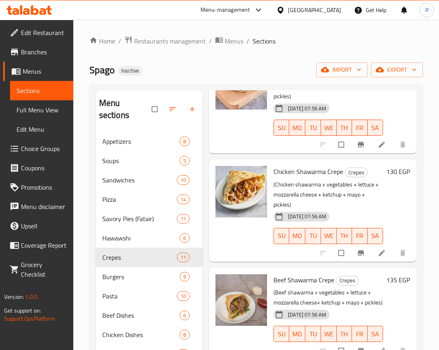
scroll to position [540, 0]
click at [137, 270] on div "Burgers 9" at bounding box center [149, 276] width 107 height 19
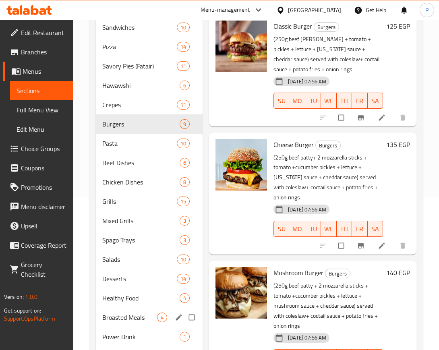
scroll to position [151, 0]
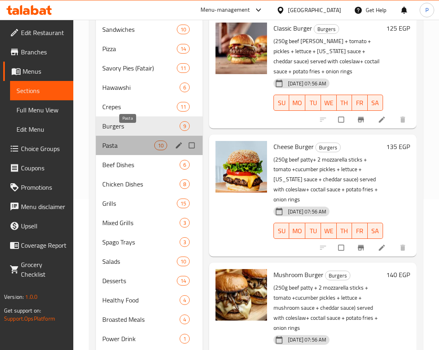
click at [153, 141] on span "Pasta" at bounding box center [128, 146] width 52 height 10
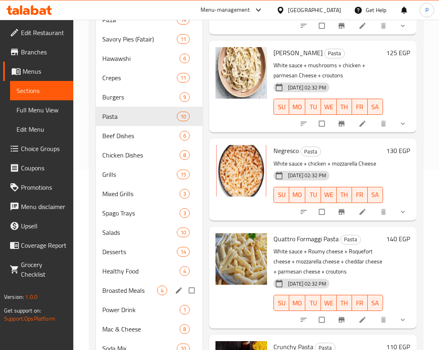
scroll to position [151, 0]
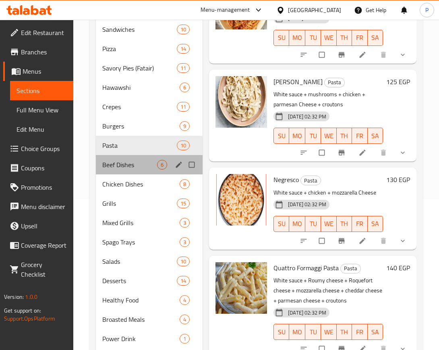
click at [166, 155] on div "Beef Dishes 6" at bounding box center [149, 164] width 107 height 19
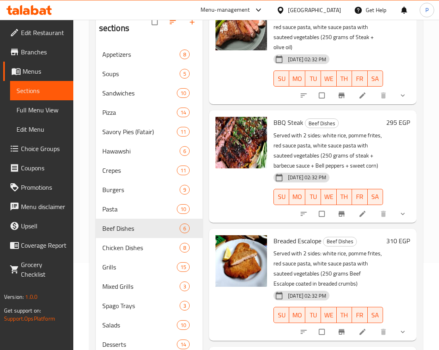
scroll to position [201, 0]
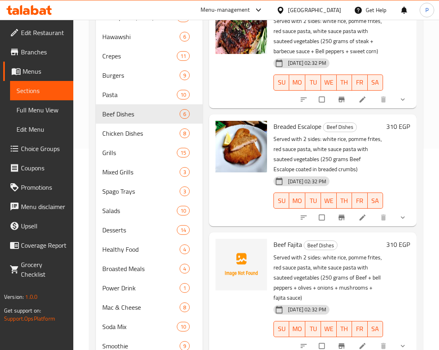
click at [278, 239] on span "Beef Fajita" at bounding box center [288, 245] width 29 height 12
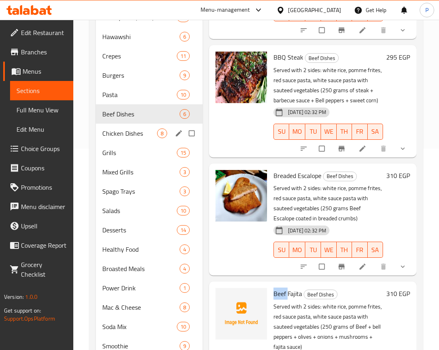
drag, startPoint x: 160, startPoint y: 125, endPoint x: 166, endPoint y: 130, distance: 8.3
click at [160, 130] on span "8" at bounding box center [162, 134] width 9 height 8
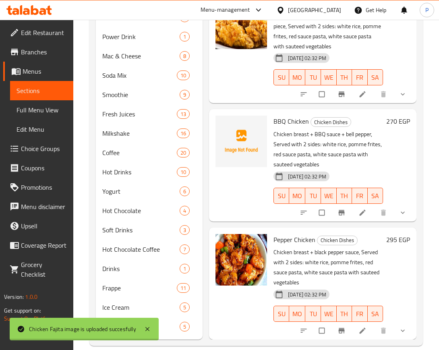
click at [275, 115] on span "BBQ Chicken" at bounding box center [291, 121] width 35 height 12
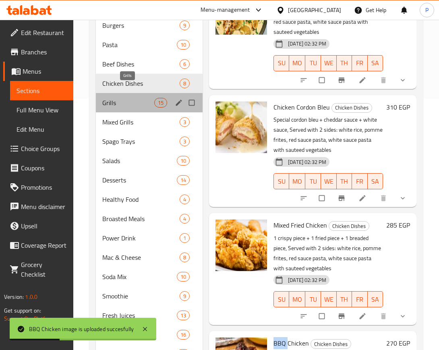
click at [154, 98] on span "Grills" at bounding box center [128, 103] width 52 height 10
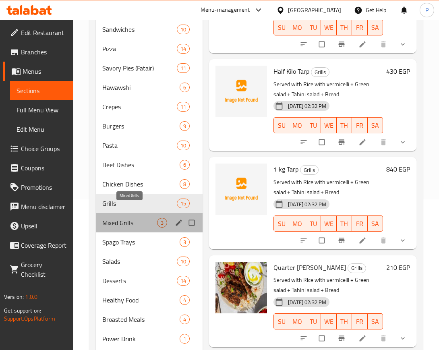
click at [150, 218] on span "Mixed Grills" at bounding box center [129, 223] width 55 height 10
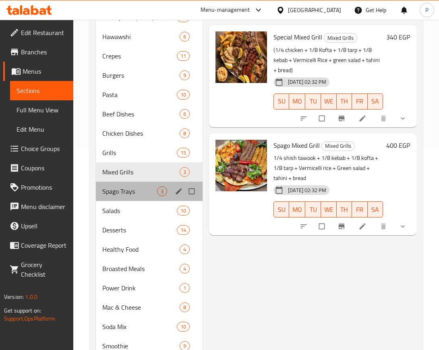
click at [120, 185] on div "Spago Trays 3" at bounding box center [149, 191] width 107 height 19
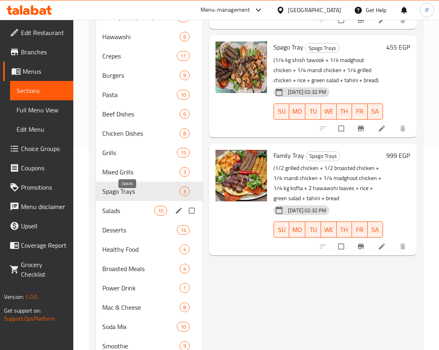
click at [129, 206] on span "Salads" at bounding box center [128, 211] width 52 height 10
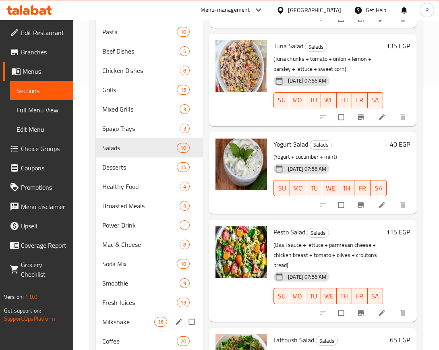
scroll to position [251, 0]
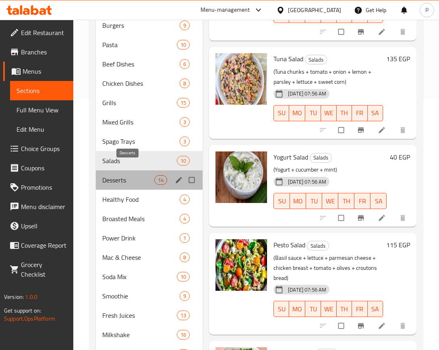
click at [137, 175] on span "Desserts" at bounding box center [128, 180] width 52 height 10
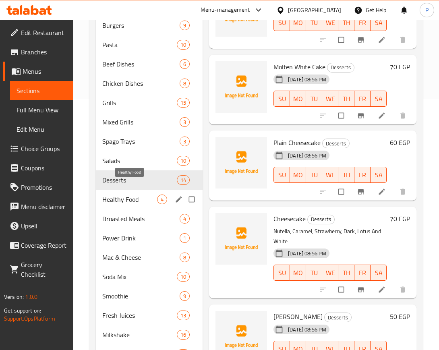
click at [112, 195] on span "Healthy Food" at bounding box center [129, 200] width 55 height 10
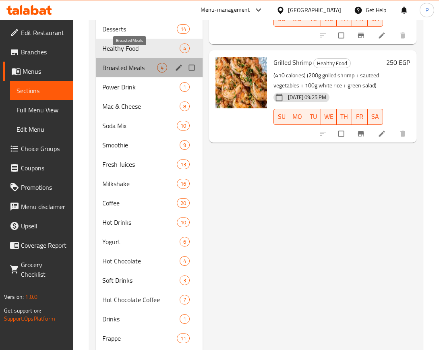
click at [131, 63] on span "Broasted Meals" at bounding box center [129, 68] width 55 height 10
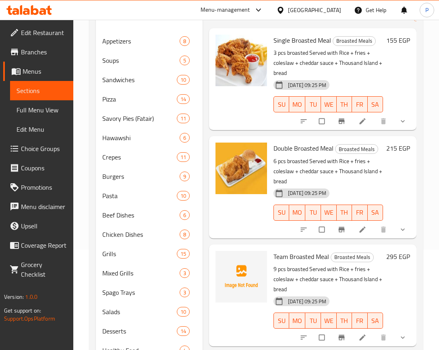
click at [297, 257] on span "Team Broasted Meal" at bounding box center [302, 257] width 56 height 12
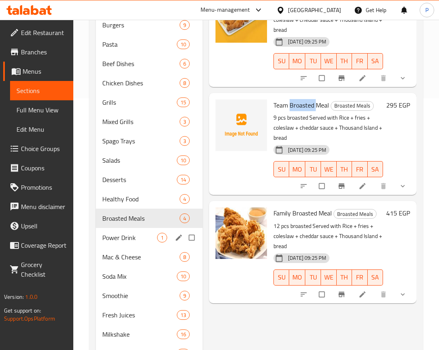
click at [135, 228] on div "Power Drink 1" at bounding box center [149, 237] width 107 height 19
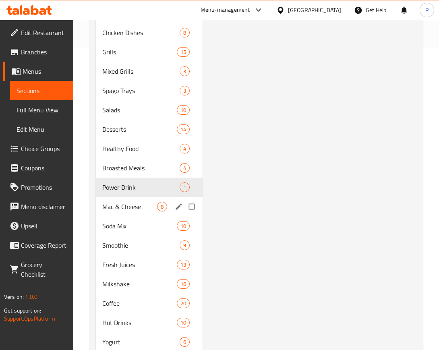
click at [120, 201] on div "Mac & Cheese 8" at bounding box center [149, 206] width 107 height 19
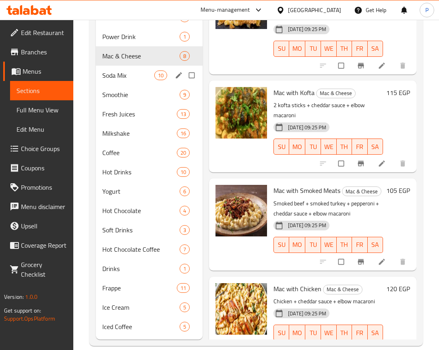
click at [141, 70] on div "Soda Mix 10" at bounding box center [149, 75] width 107 height 19
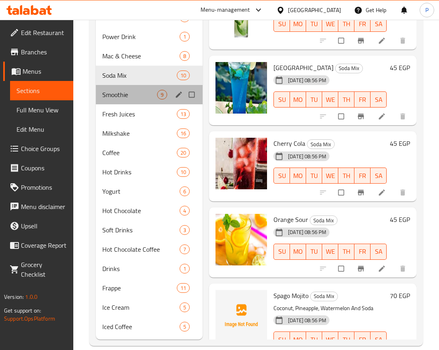
click at [106, 90] on span "Smoothie" at bounding box center [129, 95] width 55 height 10
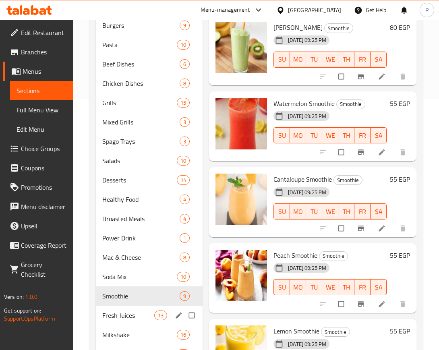
click at [133, 311] on span "Fresh Juices" at bounding box center [128, 316] width 52 height 10
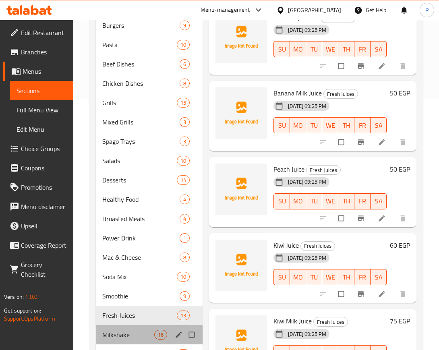
click at [127, 325] on div "Milkshake 16" at bounding box center [149, 334] width 107 height 19
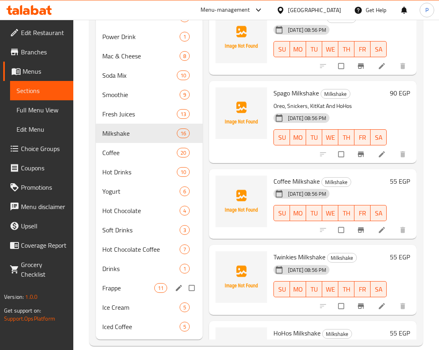
click at [124, 283] on span "Frappe" at bounding box center [128, 288] width 52 height 10
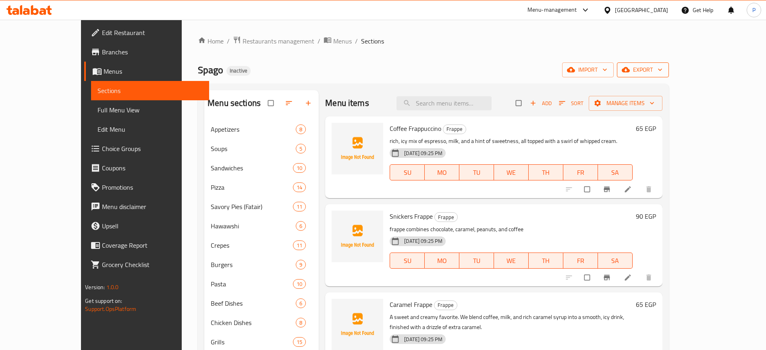
click at [662, 71] on span "export" at bounding box center [642, 70] width 39 height 10
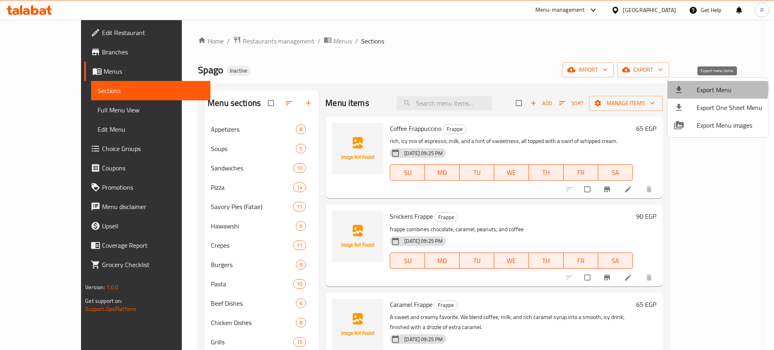
click at [714, 89] on span "Export Menu" at bounding box center [729, 90] width 66 height 10
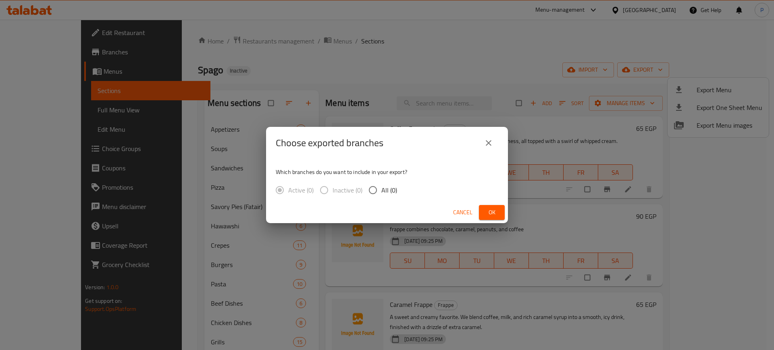
click at [452, 211] on button "Cancel" at bounding box center [463, 212] width 26 height 15
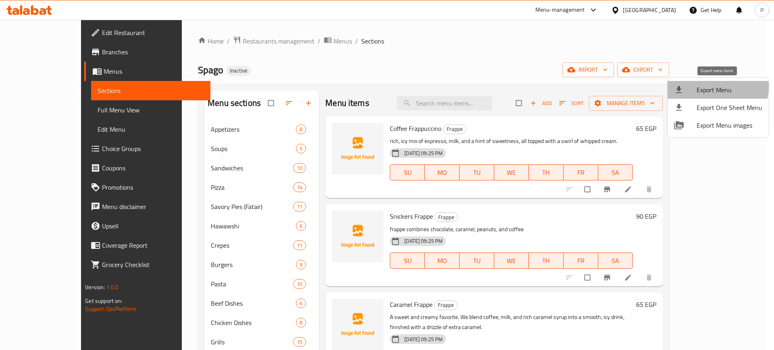
click at [712, 87] on span "Export Menu" at bounding box center [729, 90] width 66 height 10
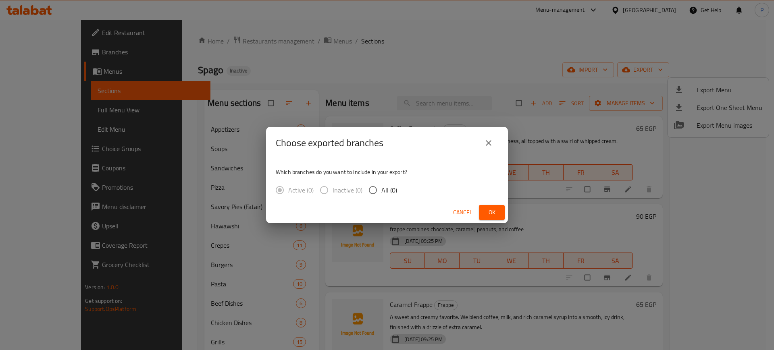
click at [458, 211] on span "Cancel" at bounding box center [462, 213] width 19 height 10
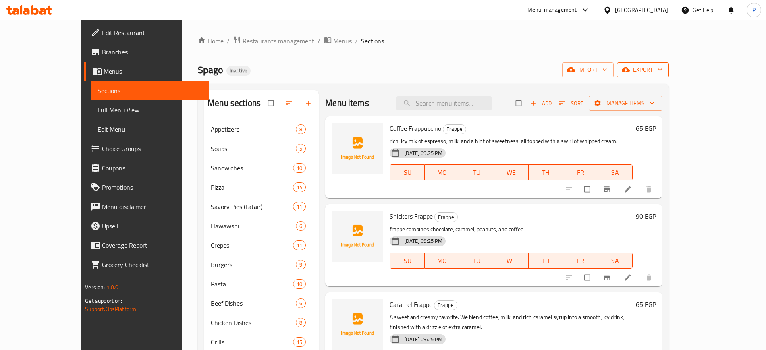
click at [662, 73] on span "export" at bounding box center [642, 70] width 39 height 10
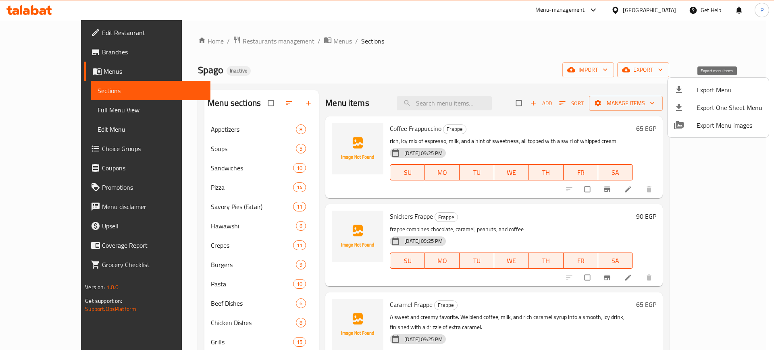
click at [715, 89] on span "Export Menu" at bounding box center [729, 90] width 66 height 10
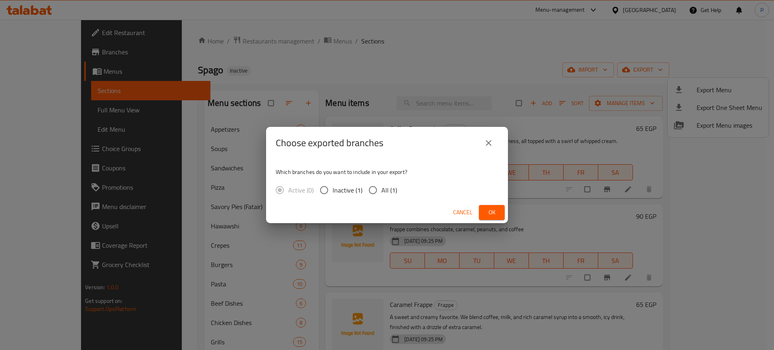
click at [371, 193] on input "All (1)" at bounding box center [372, 190] width 17 height 17
radio input "true"
click at [487, 211] on span "Ok" at bounding box center [491, 213] width 13 height 10
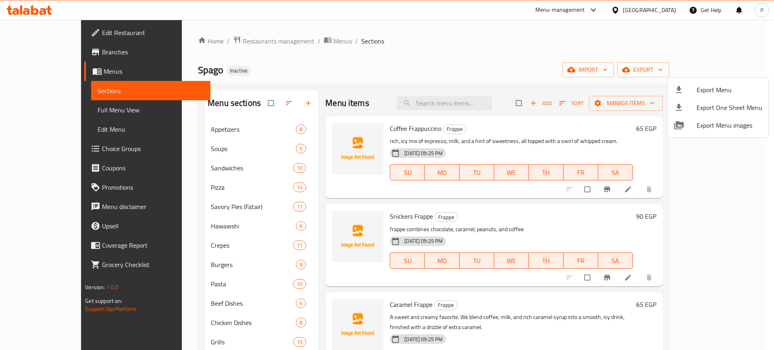
click at [661, 4] on div at bounding box center [387, 175] width 774 height 350
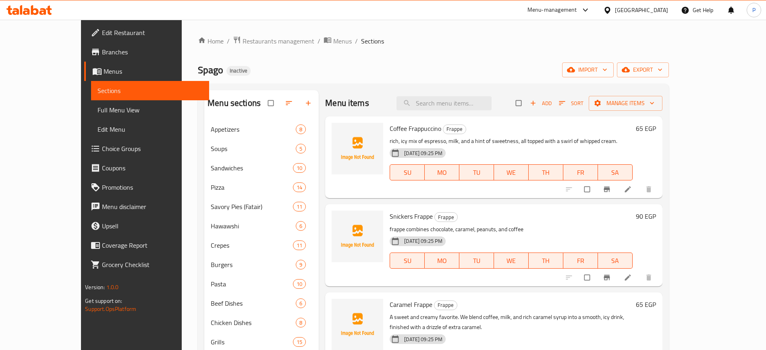
click at [615, 8] on div at bounding box center [609, 10] width 12 height 9
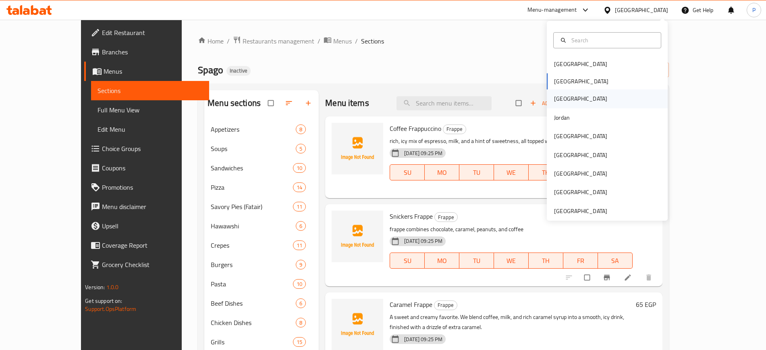
click at [554, 100] on div "Iraq" at bounding box center [580, 98] width 53 height 9
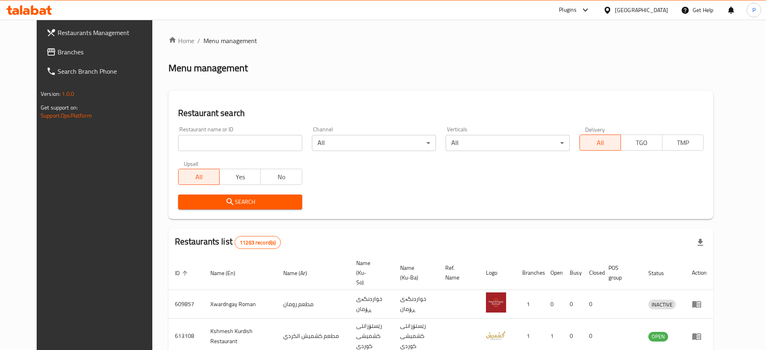
click at [270, 143] on input "search" at bounding box center [240, 143] width 124 height 16
paste input "Super Diet Fit"
type input "Super Diet Fit"
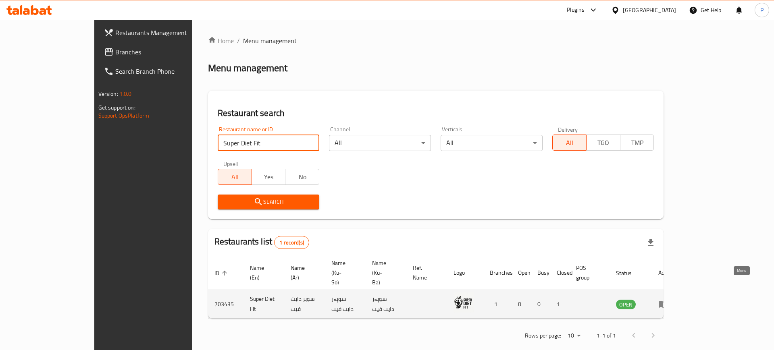
click at [673, 299] on link "enhanced table" at bounding box center [665, 304] width 15 height 10
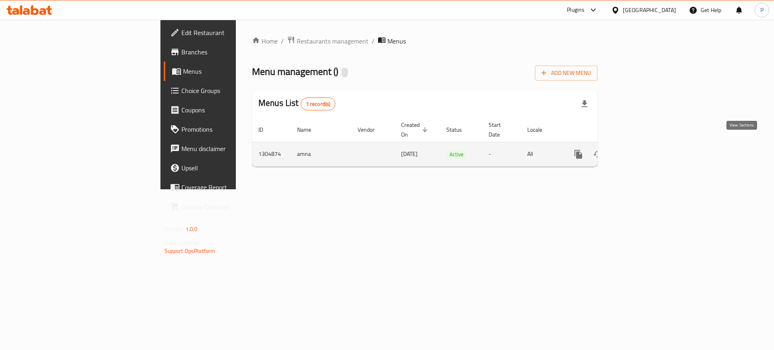
click at [641, 149] on icon "enhanced table" at bounding box center [636, 154] width 10 height 10
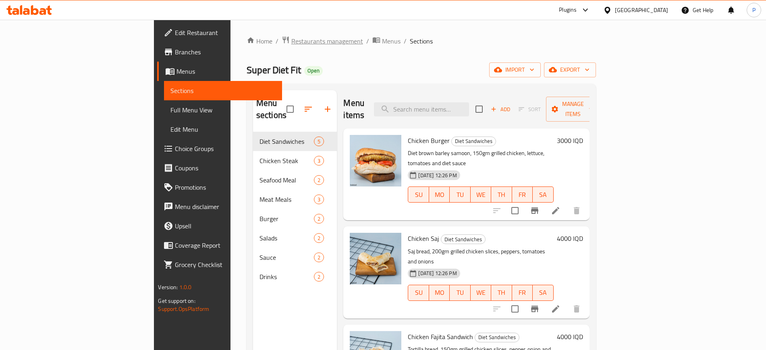
click at [291, 36] on span "Restaurants management" at bounding box center [327, 41] width 72 height 10
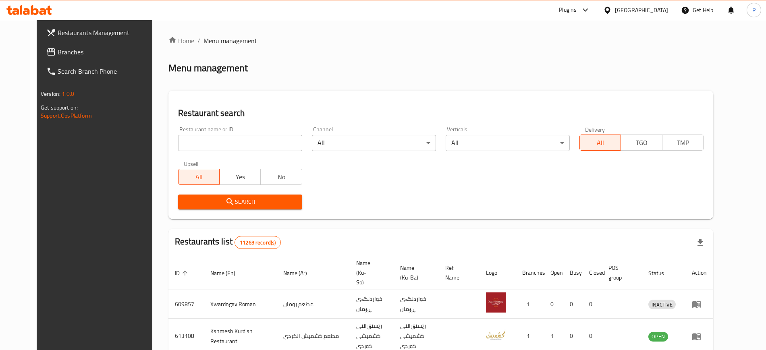
click at [229, 137] on input "search" at bounding box center [240, 143] width 124 height 16
paste input "CTR Chicken"
type input "CTR Chicken"
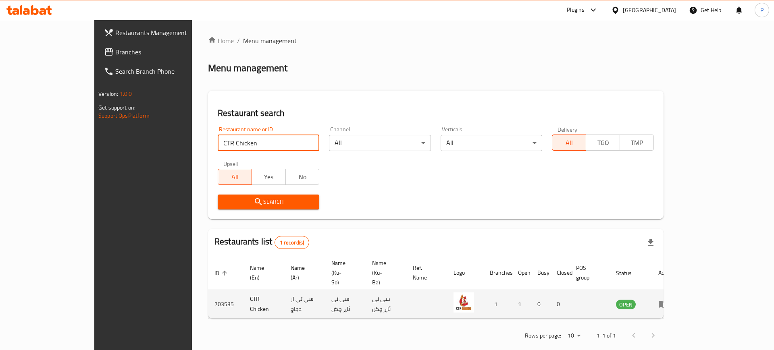
click at [667, 301] on icon "enhanced table" at bounding box center [662, 304] width 9 height 7
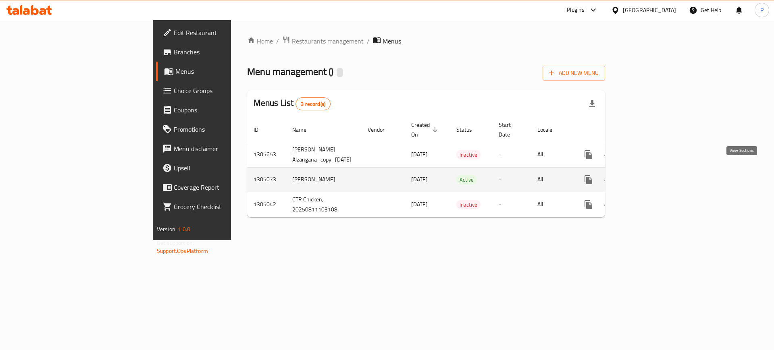
click at [650, 176] on icon "enhanced table" at bounding box center [646, 179] width 7 height 7
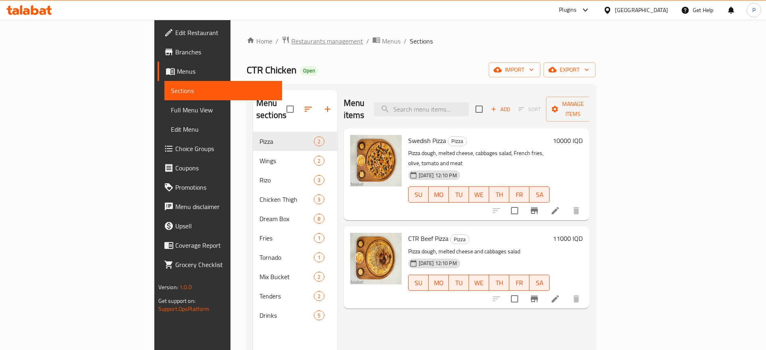
click at [291, 43] on span "Restaurants management" at bounding box center [327, 41] width 72 height 10
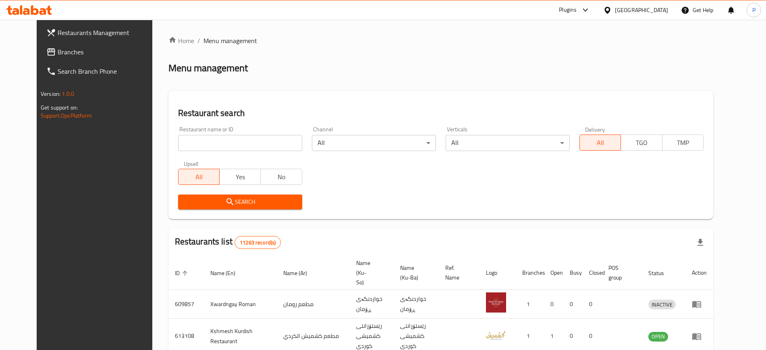
click at [224, 145] on input "search" at bounding box center [240, 143] width 124 height 16
paste input "Abu Aladala"
type input "Abu Aladala"
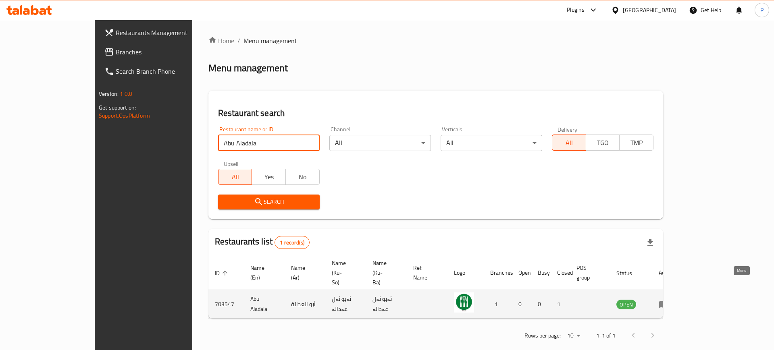
click at [668, 299] on icon "enhanced table" at bounding box center [663, 304] width 10 height 10
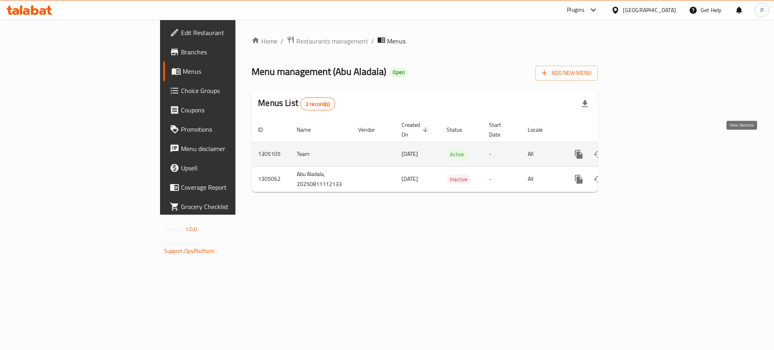
click at [646, 152] on link "enhanced table" at bounding box center [636, 154] width 19 height 19
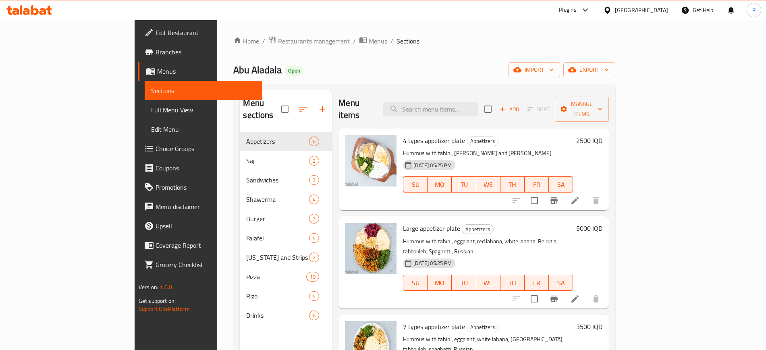
click at [278, 41] on span "Restaurants management" at bounding box center [314, 41] width 72 height 10
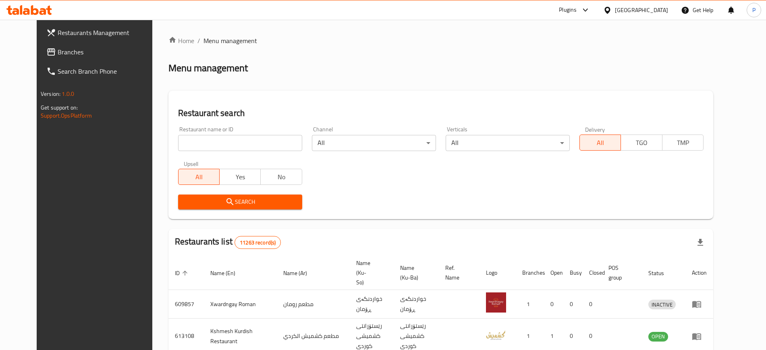
click at [220, 149] on input "search" at bounding box center [240, 143] width 124 height 16
paste input "Kulicha House"
type input "Kulicha House"
click button "Search" at bounding box center [240, 202] width 124 height 15
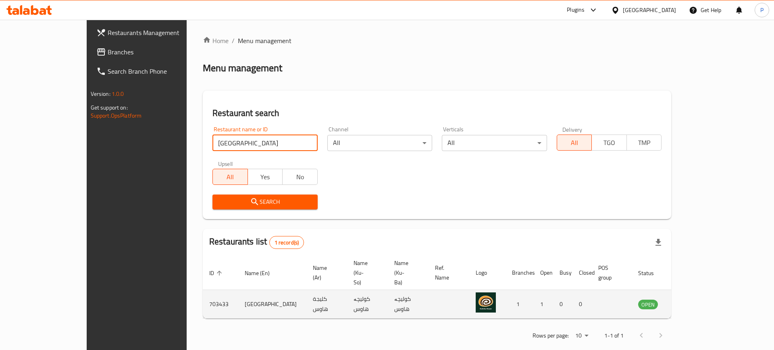
drag, startPoint x: 720, startPoint y: 282, endPoint x: 731, endPoint y: 282, distance: 11.3
click at [674, 290] on td "OPEN" at bounding box center [652, 304] width 42 height 29
click at [690, 299] on icon "enhanced table" at bounding box center [685, 304] width 10 height 10
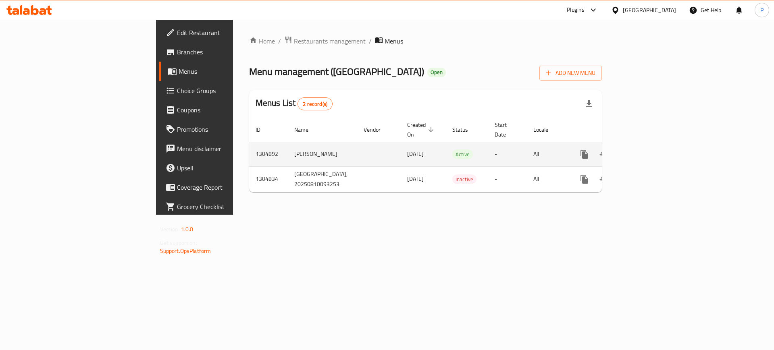
click at [652, 145] on link "enhanced table" at bounding box center [642, 154] width 19 height 19
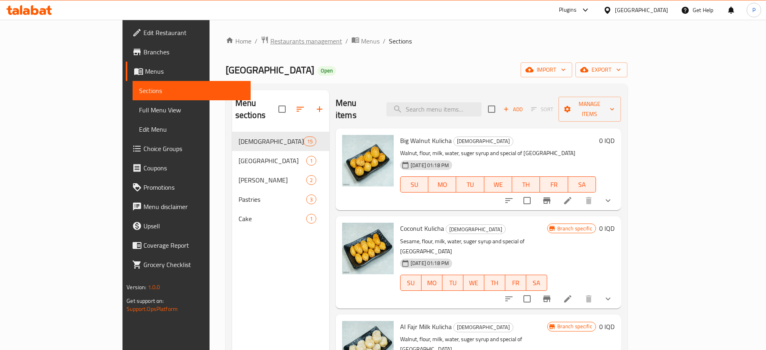
click at [270, 42] on span "Restaurants management" at bounding box center [306, 41] width 72 height 10
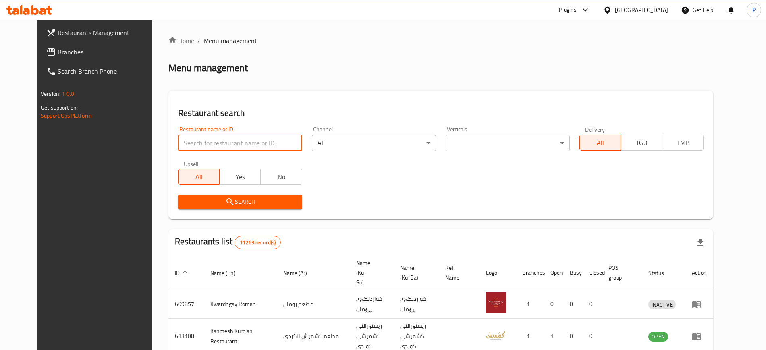
click at [218, 139] on input "search" at bounding box center [240, 143] width 124 height 16
paste input "Royal King"
type input "Royal King"
click button "Search" at bounding box center [240, 202] width 124 height 15
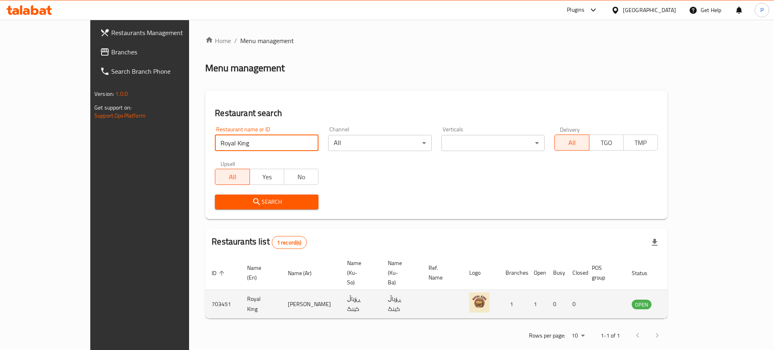
click at [683, 299] on icon "enhanced table" at bounding box center [679, 304] width 10 height 10
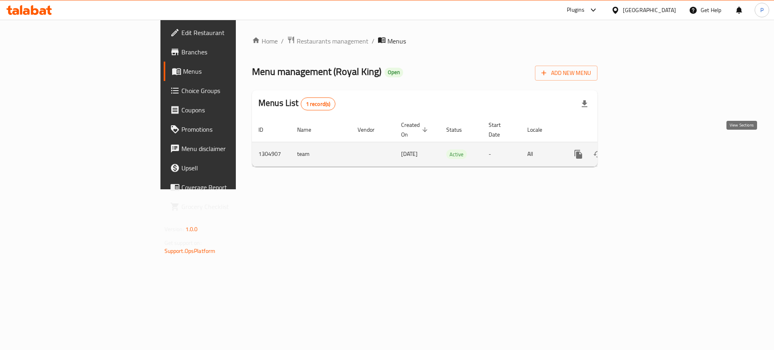
click at [641, 149] on icon "enhanced table" at bounding box center [636, 154] width 10 height 10
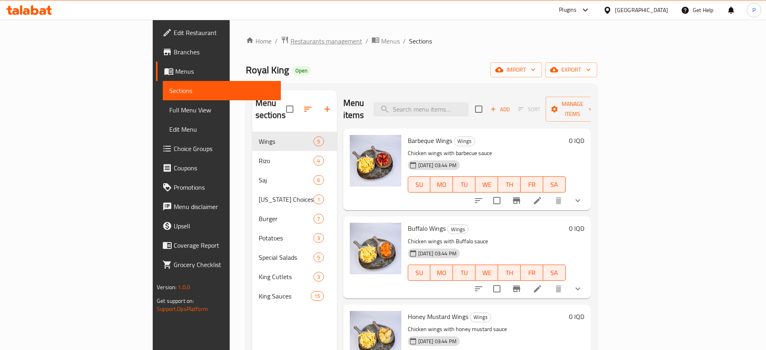
click at [291, 41] on span "Restaurants management" at bounding box center [327, 41] width 72 height 10
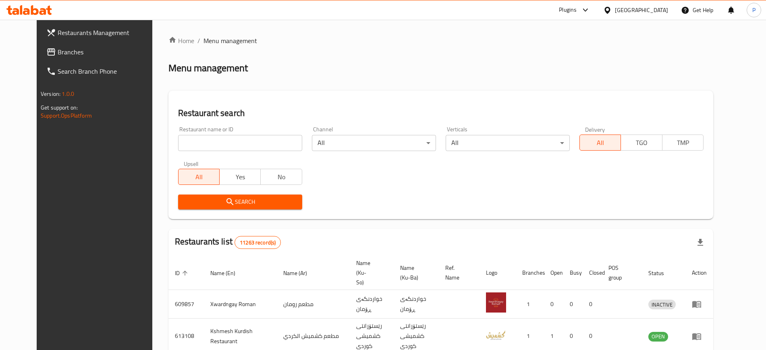
click at [236, 145] on input "search" at bounding box center [240, 143] width 124 height 16
paste input "Arabi Can"
type input "Arabi Can"
click button "Search" at bounding box center [240, 202] width 124 height 15
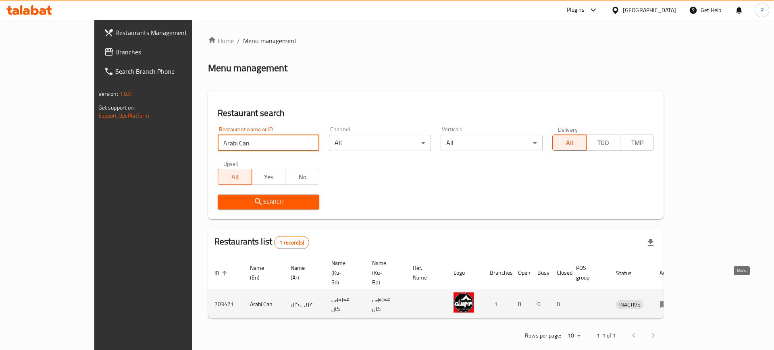
click at [669, 299] on icon "enhanced table" at bounding box center [664, 304] width 10 height 10
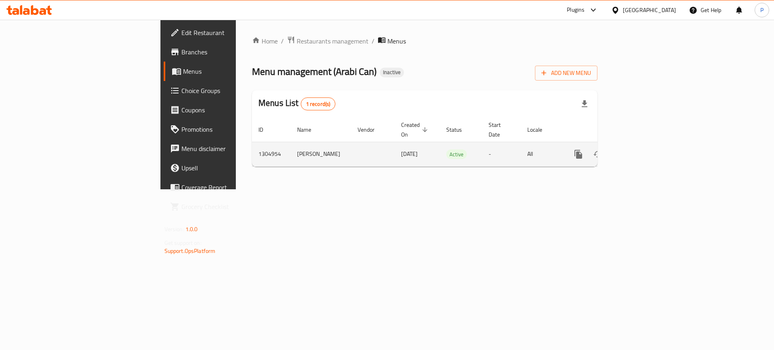
click at [641, 149] on icon "enhanced table" at bounding box center [636, 154] width 10 height 10
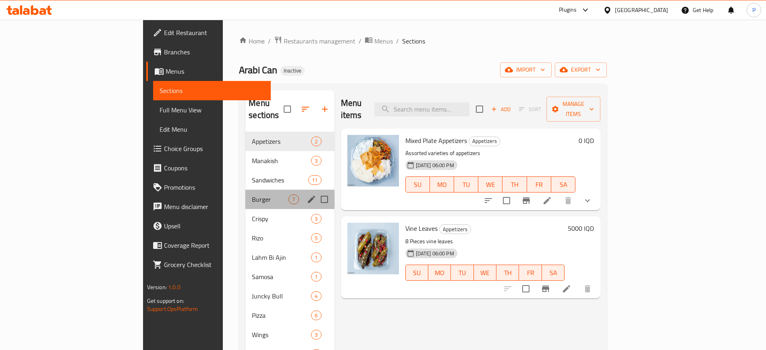
drag, startPoint x: 241, startPoint y: 180, endPoint x: 230, endPoint y: 200, distance: 23.1
click at [245, 190] on div "Burger 7" at bounding box center [289, 199] width 89 height 19
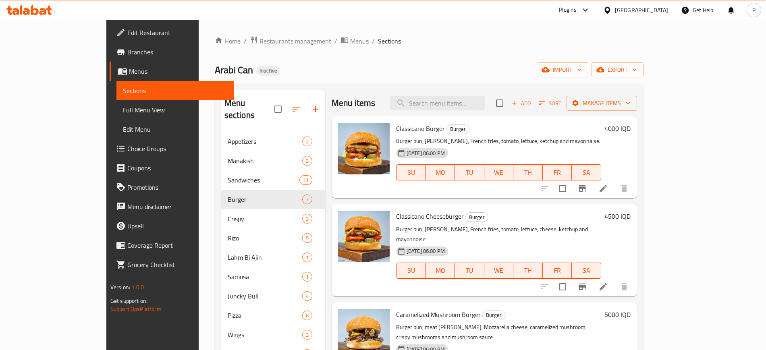
click at [259, 44] on span "Restaurants management" at bounding box center [295, 41] width 72 height 10
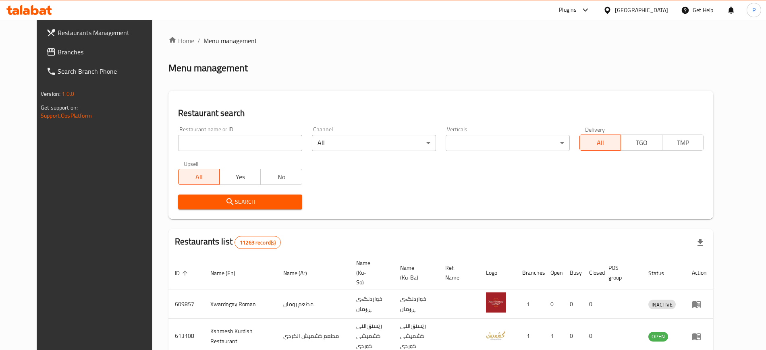
click at [217, 155] on div "Restaurant name or ID Restaurant name or ID" at bounding box center [240, 139] width 134 height 34
click at [223, 142] on input "search" at bounding box center [240, 143] width 124 height 16
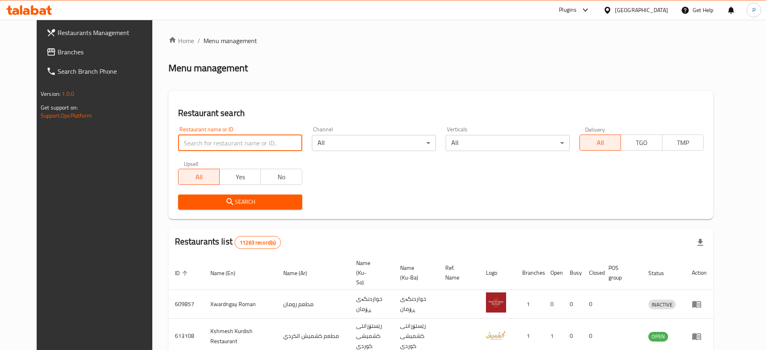
paste input "Mishwar Diet"
type input "Mishwar Diet"
click button "Search" at bounding box center [240, 202] width 124 height 15
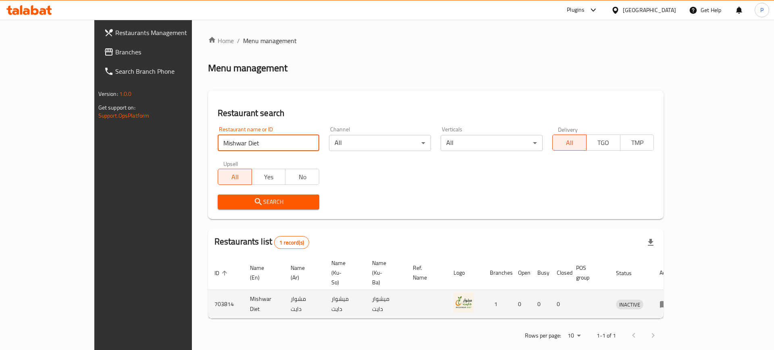
click at [681, 290] on td "enhanced table" at bounding box center [667, 304] width 28 height 29
click at [669, 299] on icon "enhanced table" at bounding box center [664, 304] width 10 height 10
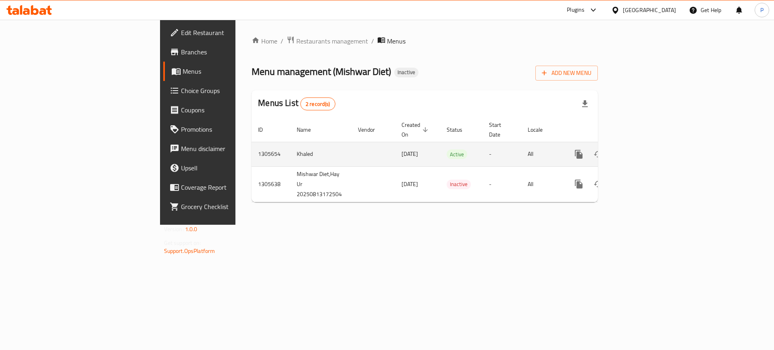
click at [646, 145] on link "enhanced table" at bounding box center [636, 154] width 19 height 19
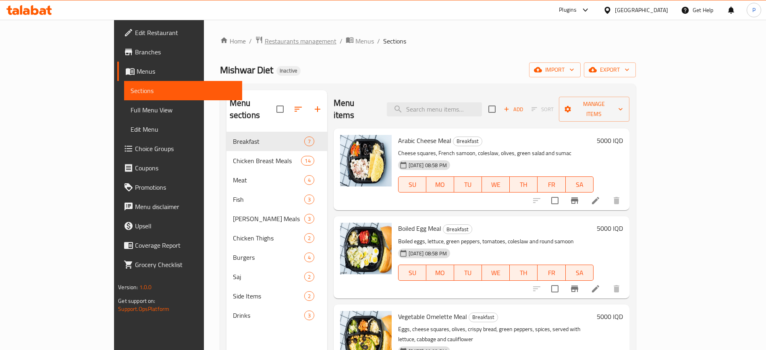
click at [265, 44] on span "Restaurants management" at bounding box center [301, 41] width 72 height 10
